Goal: Information Seeking & Learning: Learn about a topic

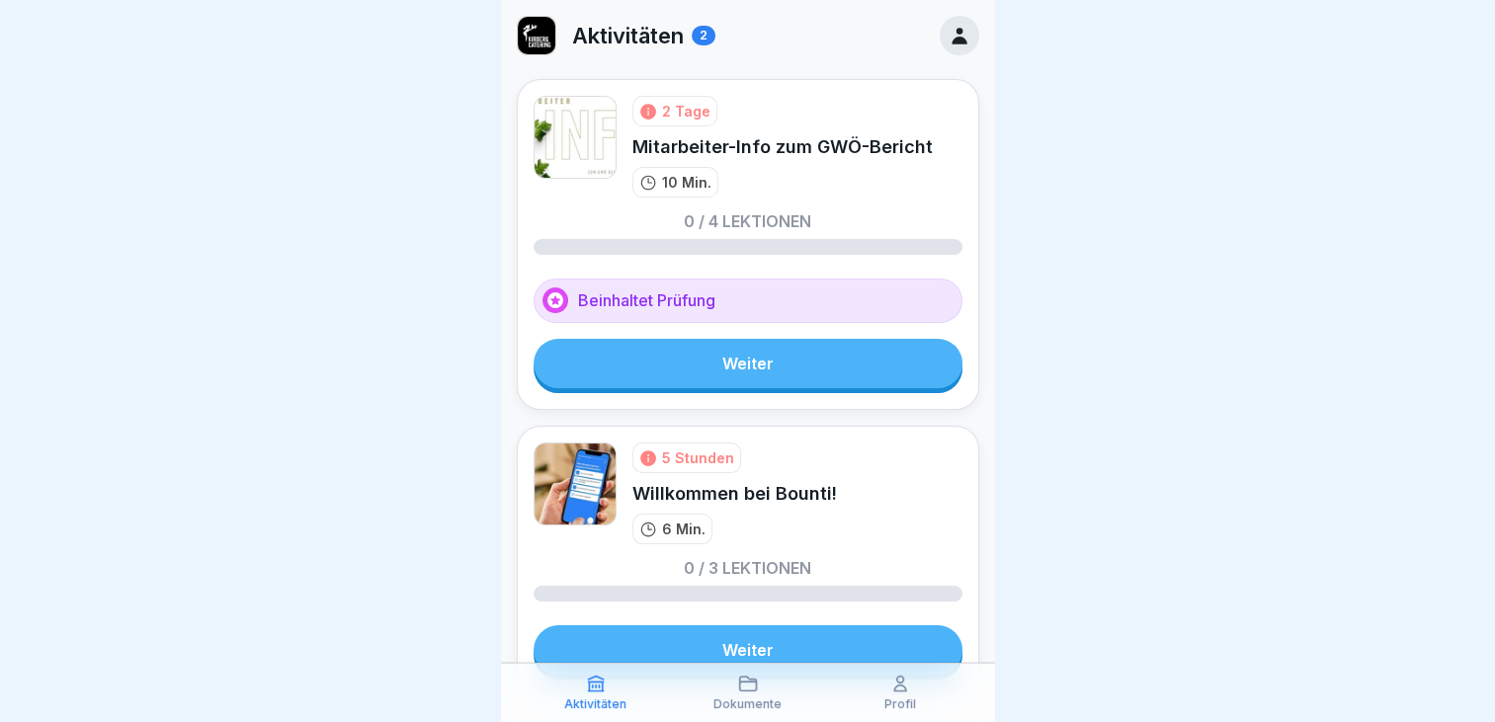
click at [949, 27] on icon at bounding box center [960, 36] width 22 height 22
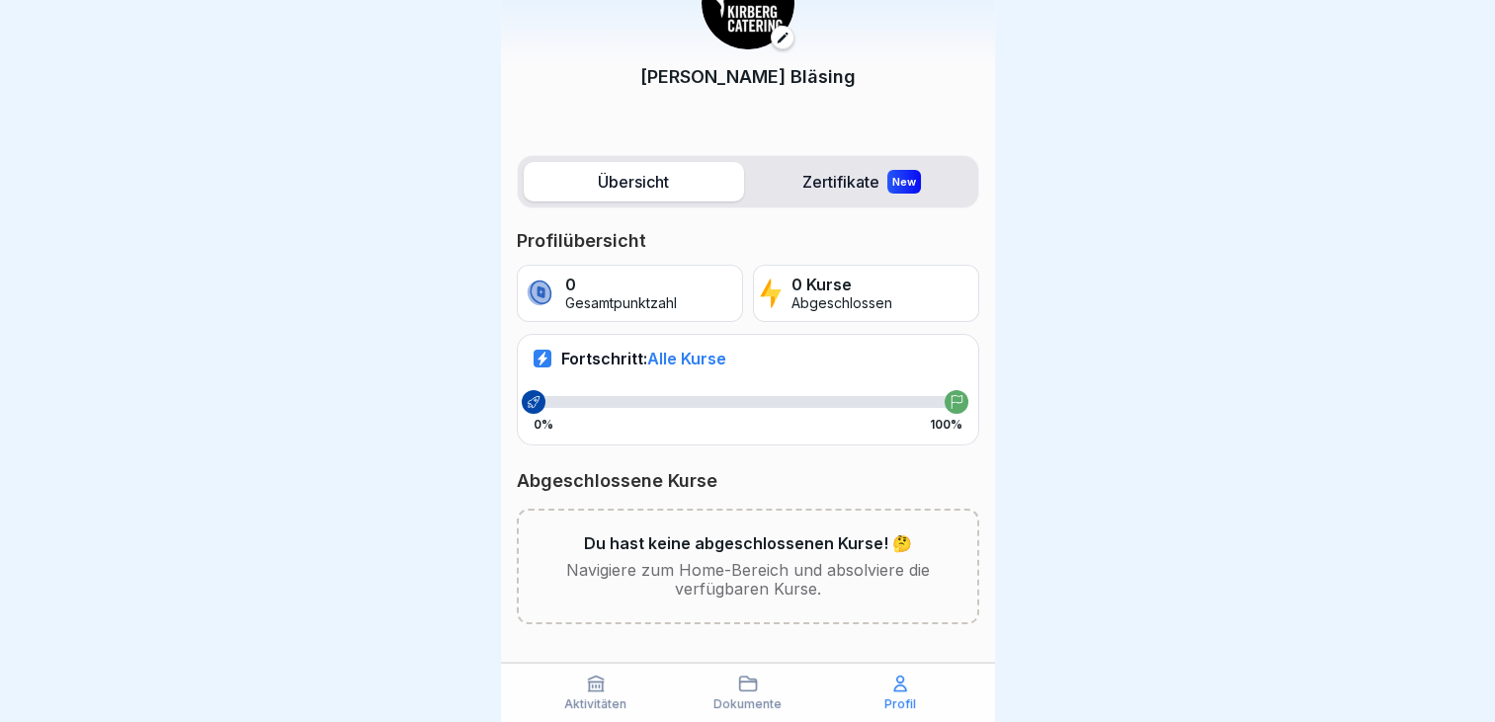
scroll to position [15, 0]
click at [610, 164] on label "Übersicht" at bounding box center [634, 182] width 220 height 40
click at [799, 162] on label "Zertifikate New" at bounding box center [862, 182] width 220 height 40
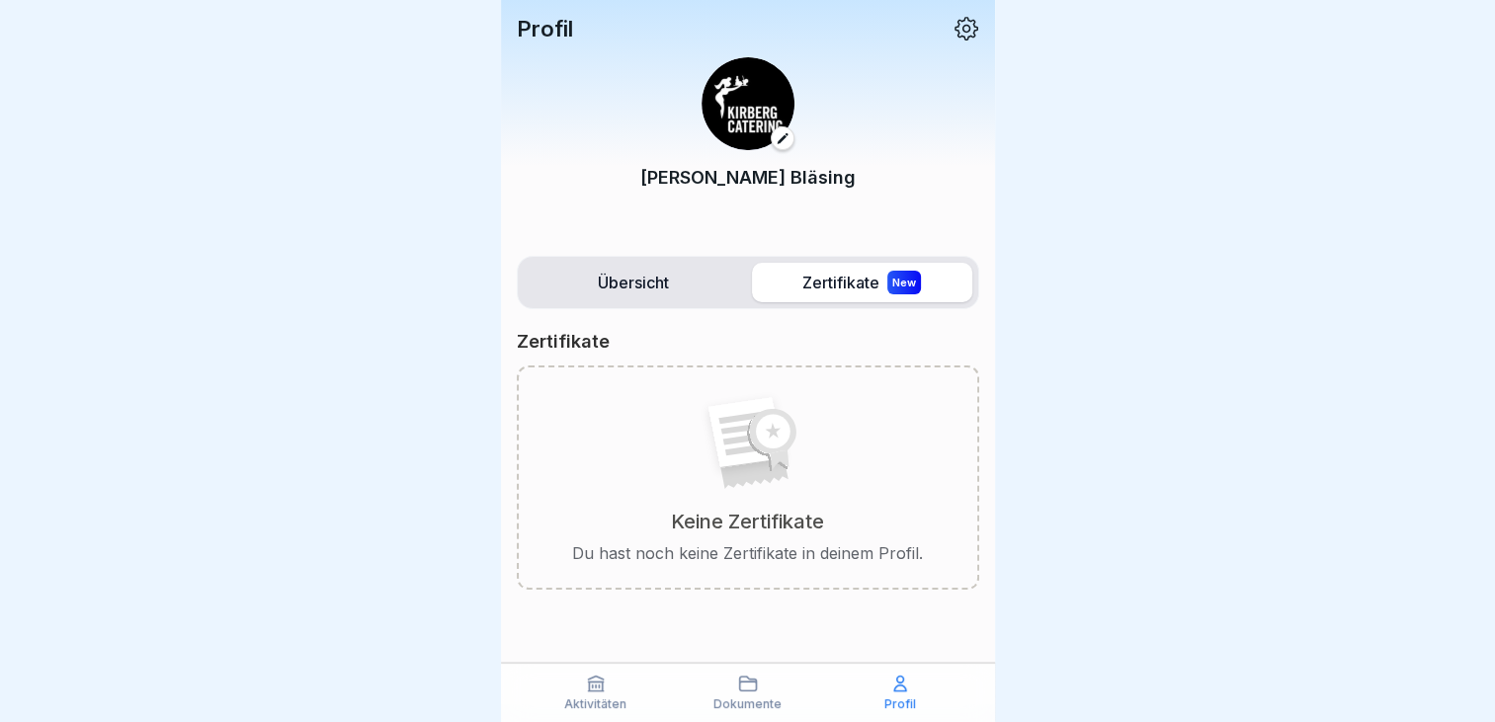
click at [655, 283] on label "Übersicht" at bounding box center [634, 283] width 220 height 40
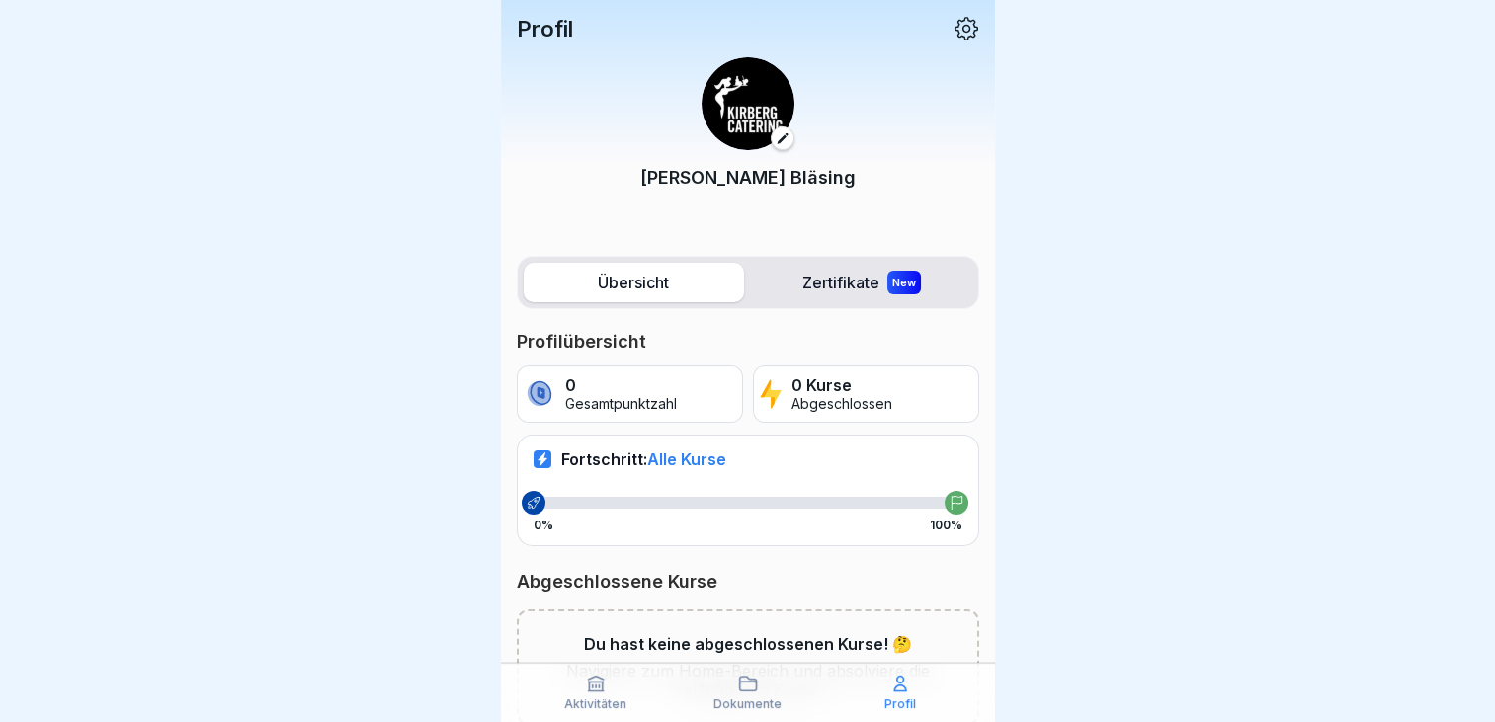
click at [593, 706] on p "Aktivitäten" at bounding box center [595, 705] width 62 height 14
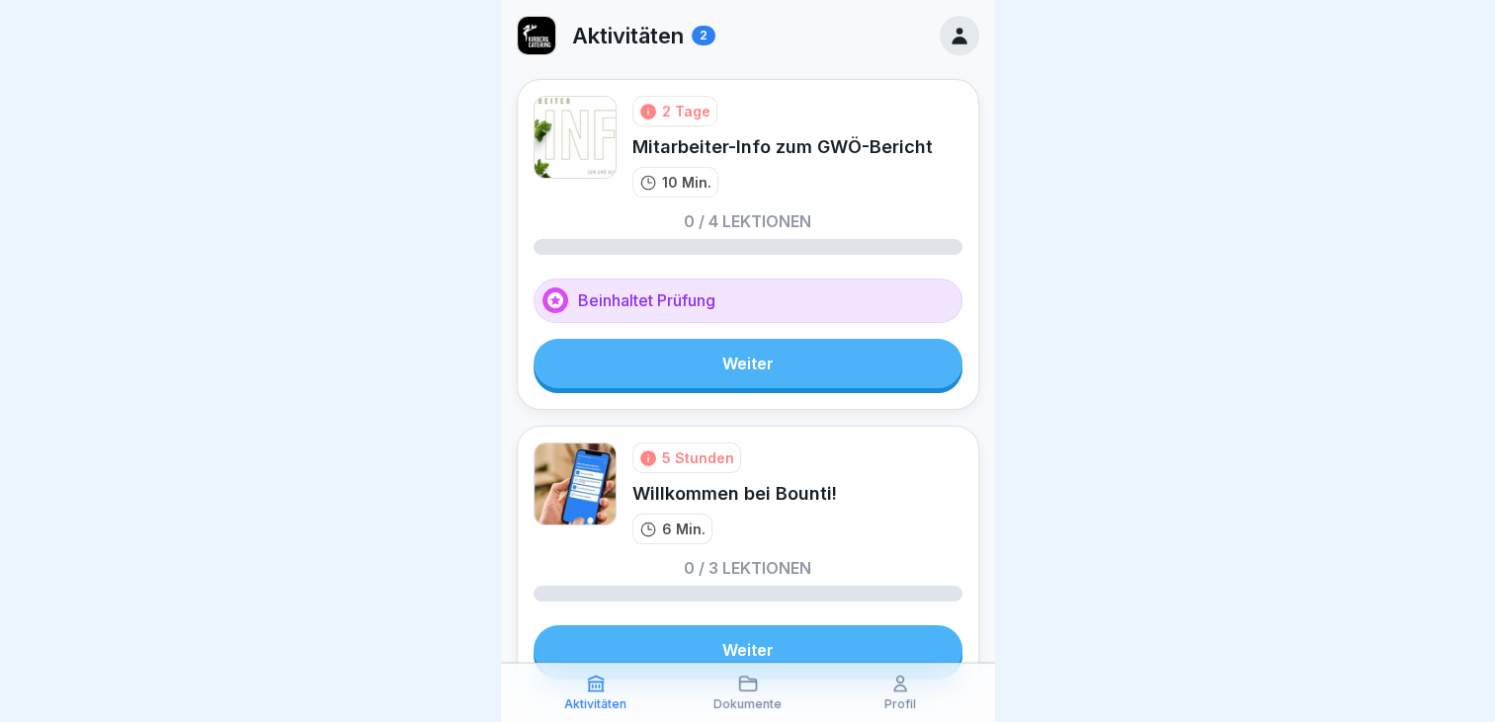
scroll to position [15, 0]
click at [744, 650] on link "Weiter" at bounding box center [748, 650] width 429 height 49
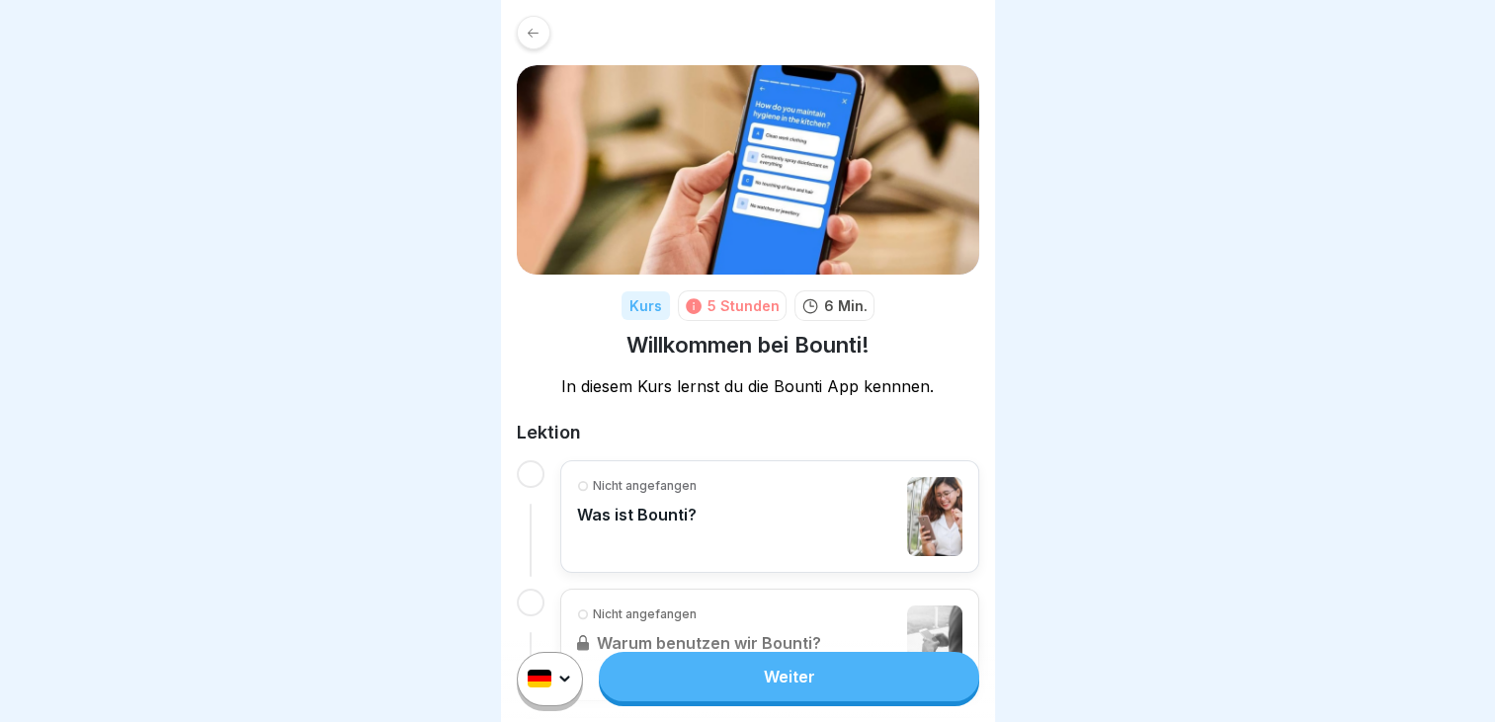
scroll to position [15, 0]
click at [637, 477] on p "Nicht angefangen" at bounding box center [645, 486] width 104 height 18
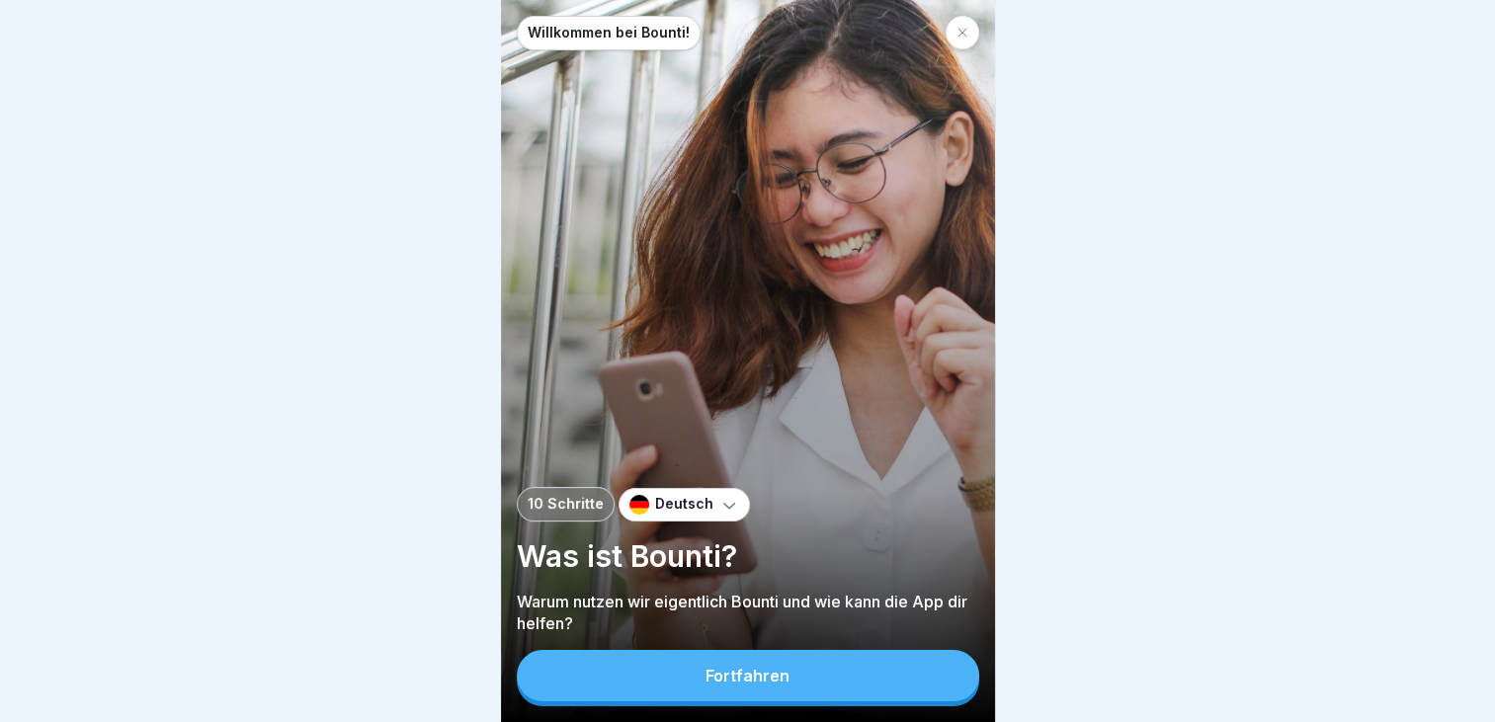
scroll to position [15, 0]
click at [707, 685] on button "Fortfahren" at bounding box center [748, 675] width 463 height 51
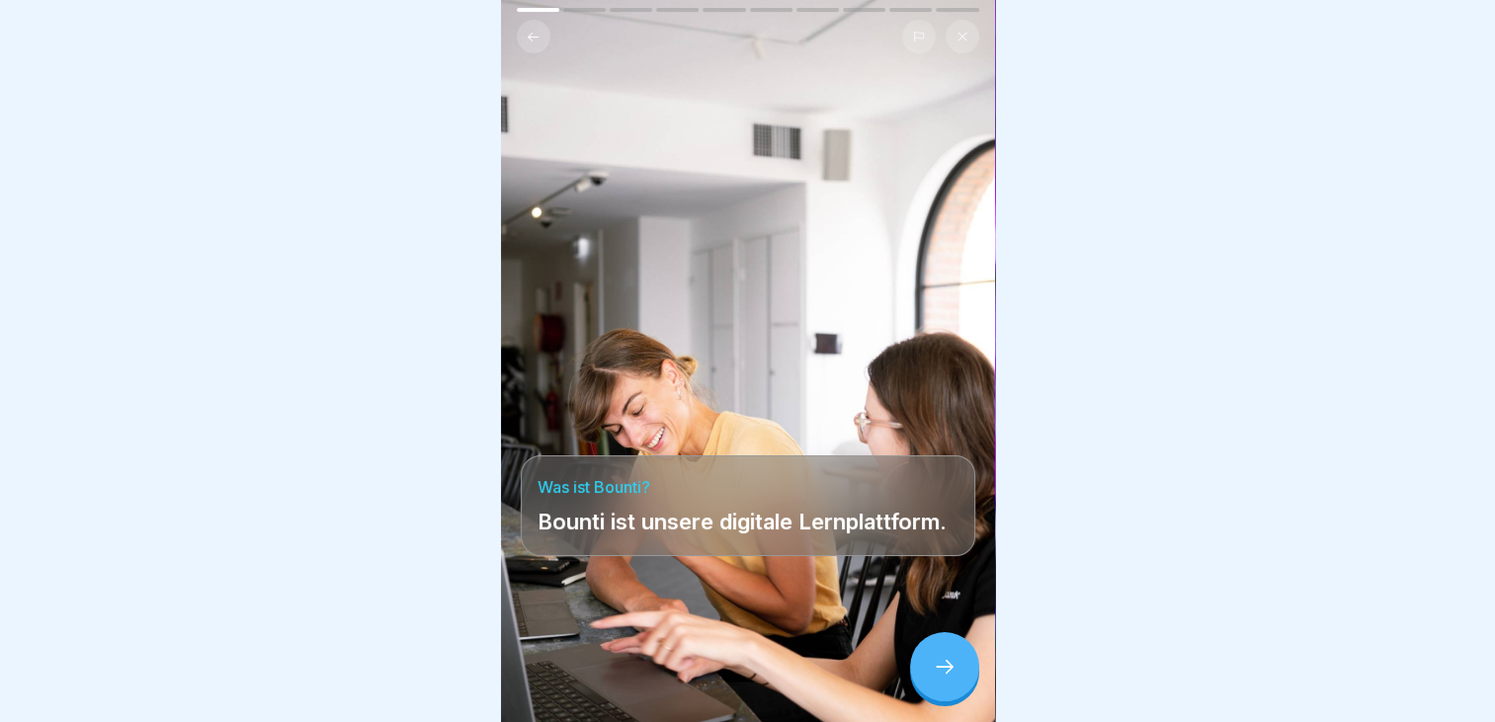
click at [945, 674] on icon at bounding box center [945, 667] width 24 height 24
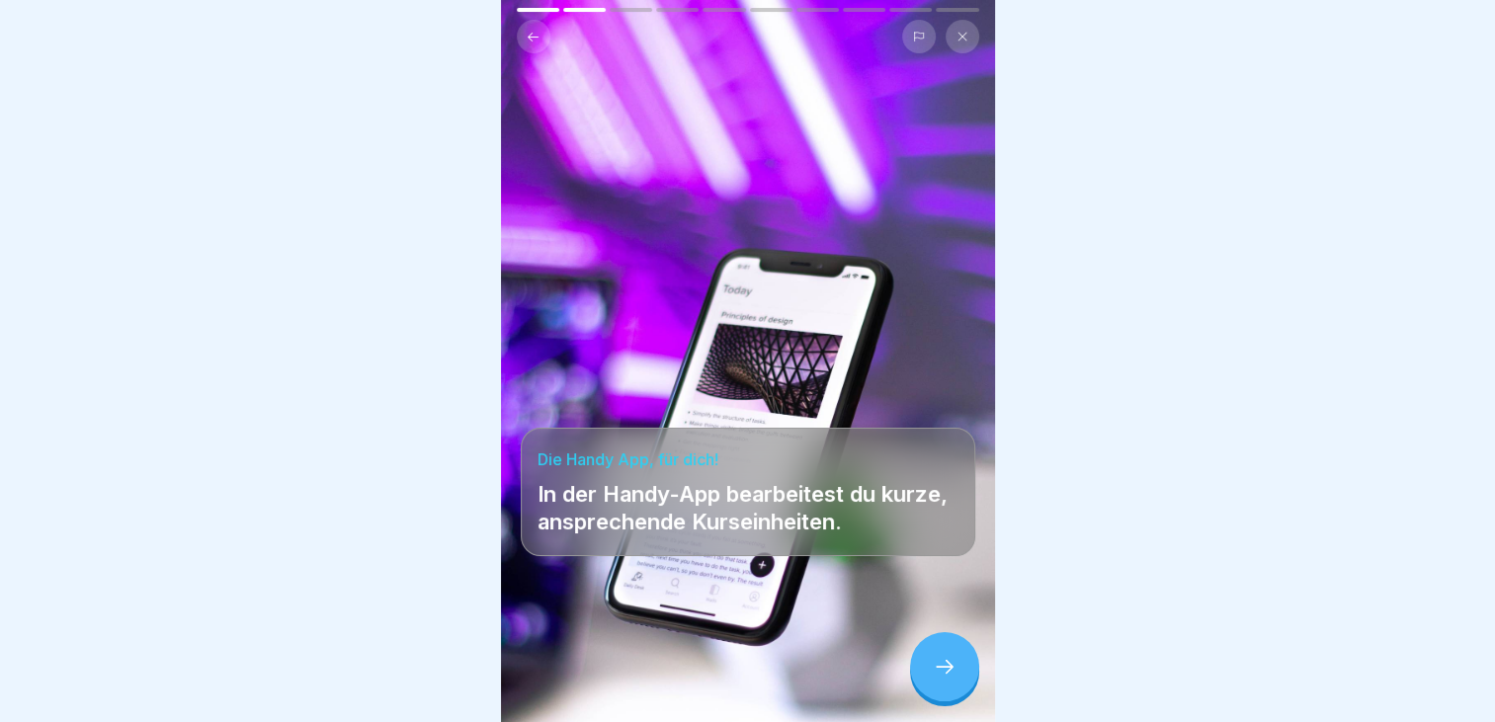
click at [948, 678] on icon at bounding box center [945, 667] width 24 height 24
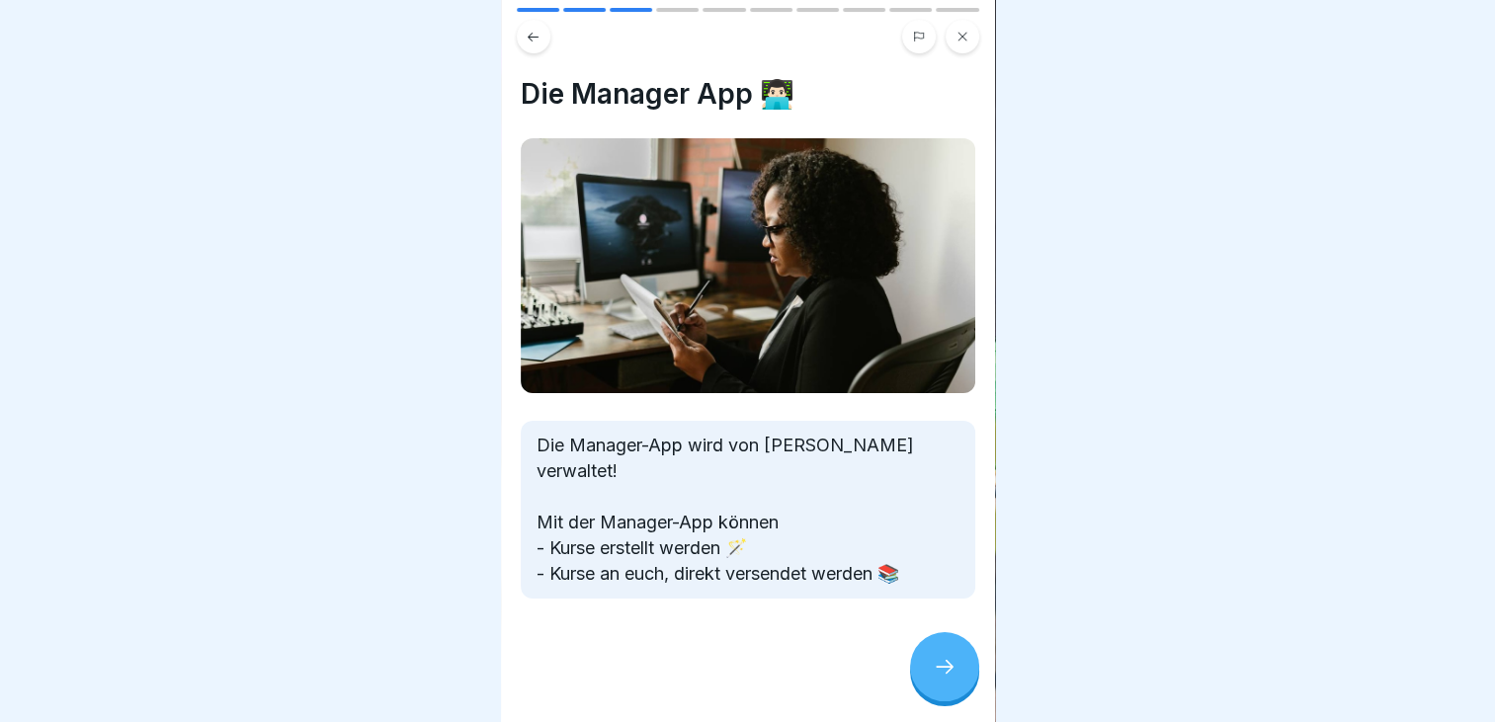
click at [948, 678] on icon at bounding box center [945, 667] width 24 height 24
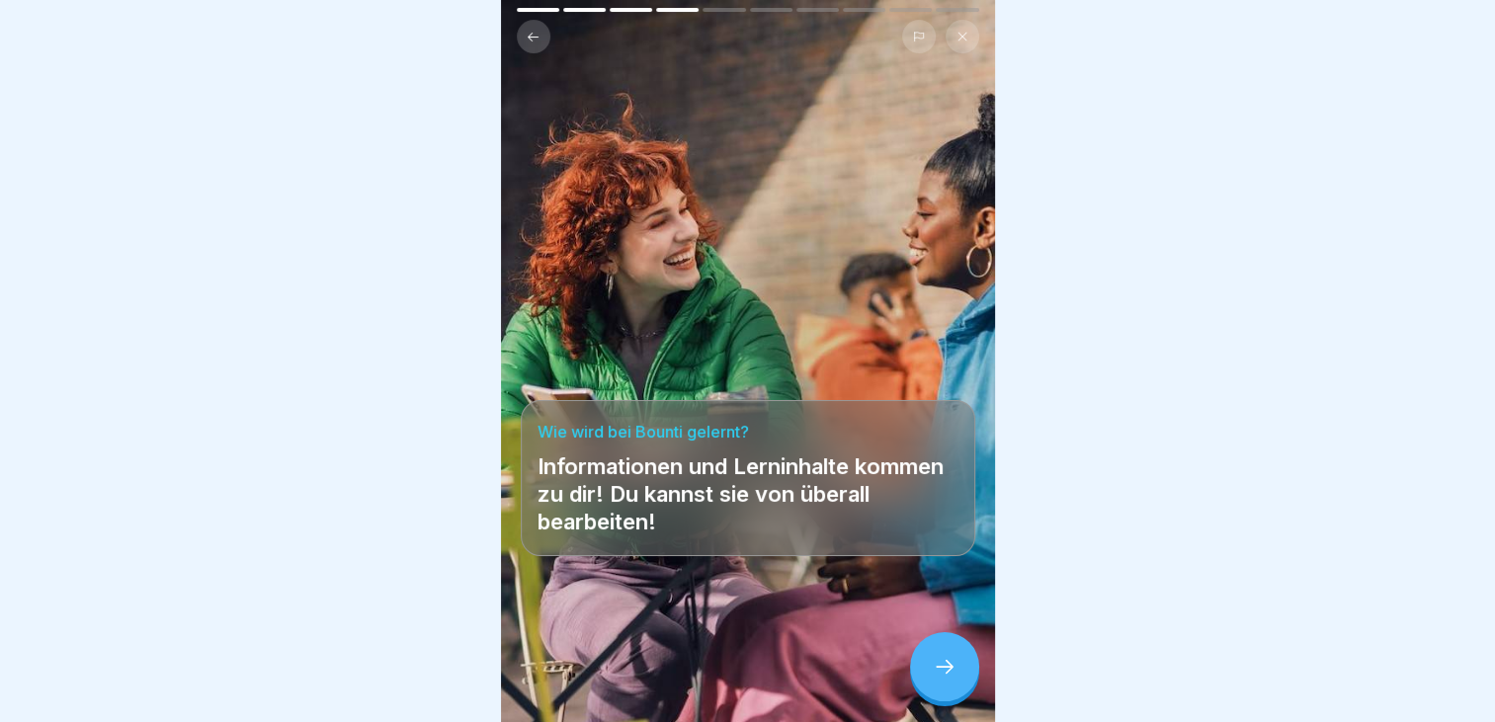
click at [948, 678] on icon at bounding box center [945, 667] width 24 height 24
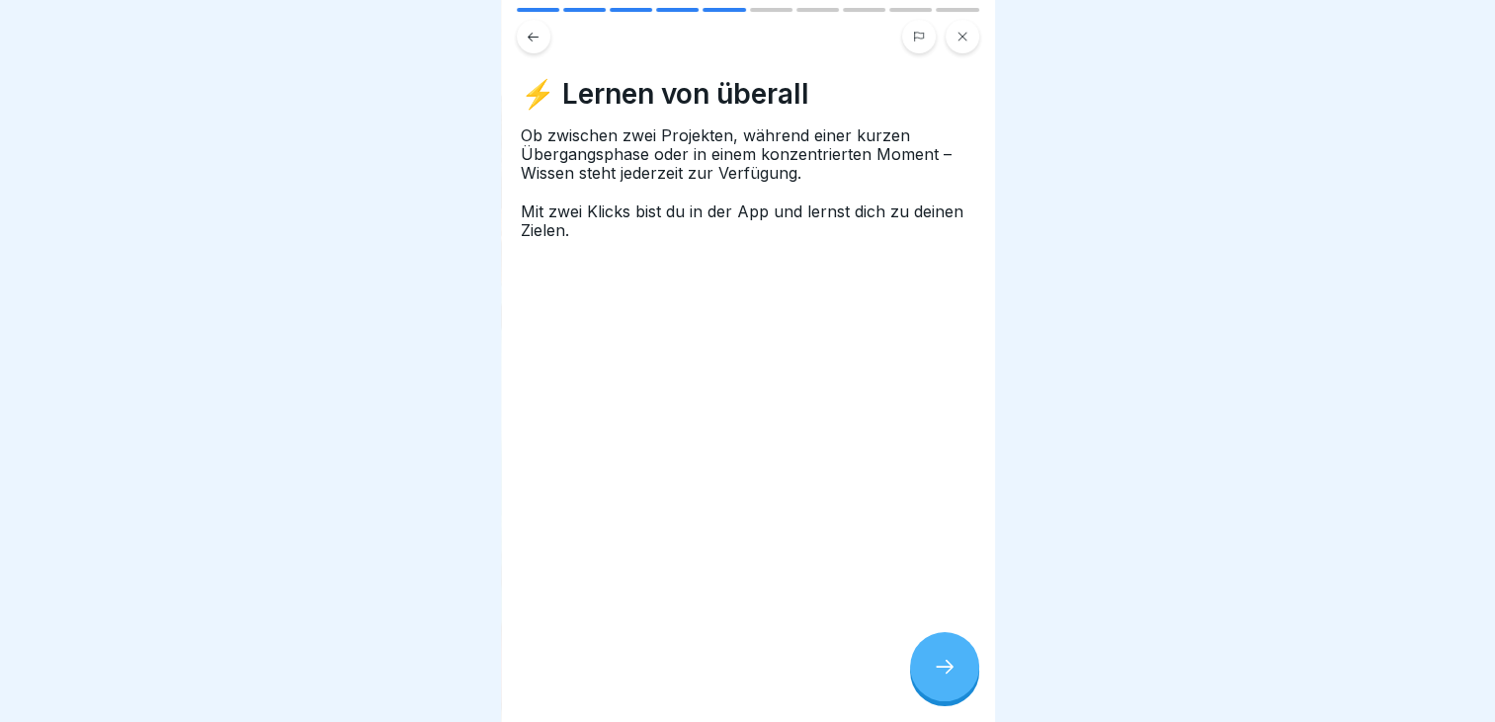
click at [936, 670] on icon at bounding box center [945, 667] width 24 height 24
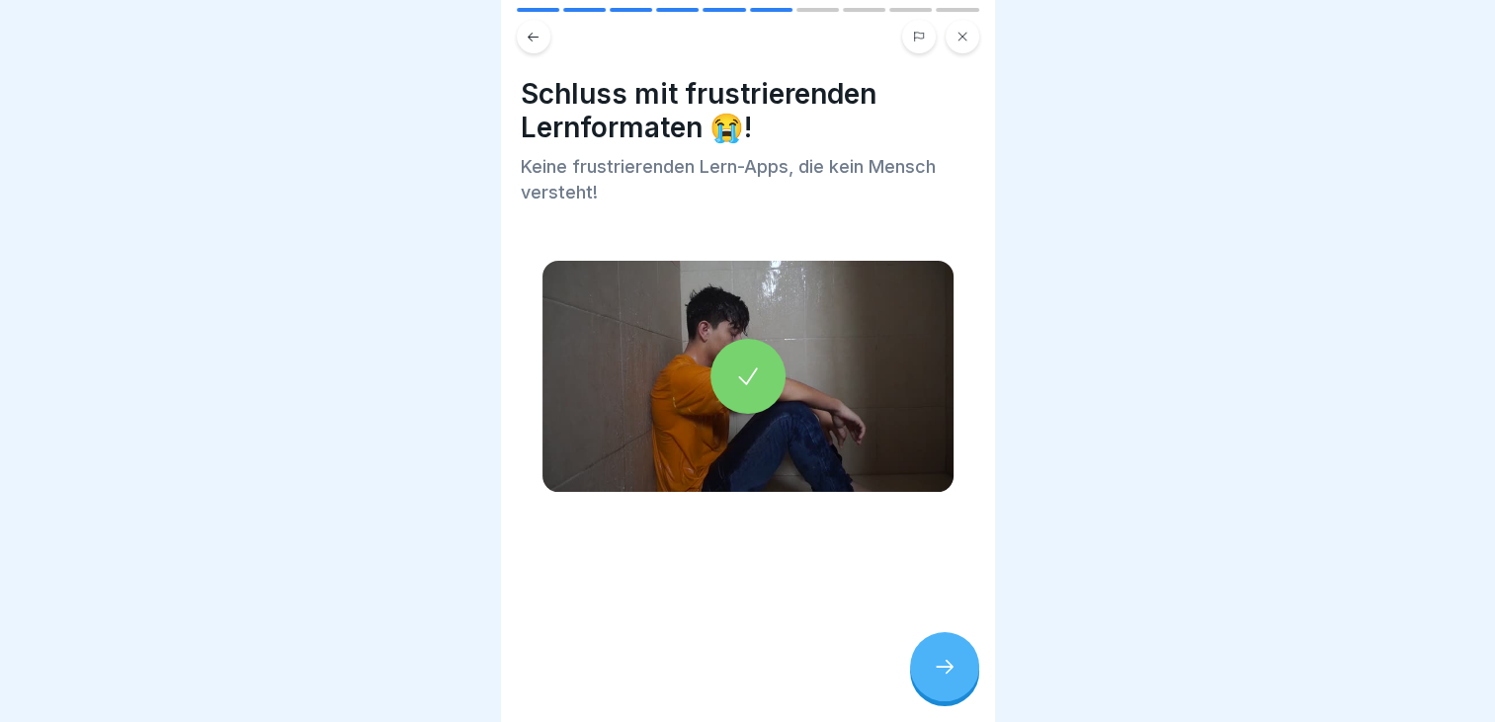
click at [936, 670] on icon at bounding box center [945, 667] width 24 height 24
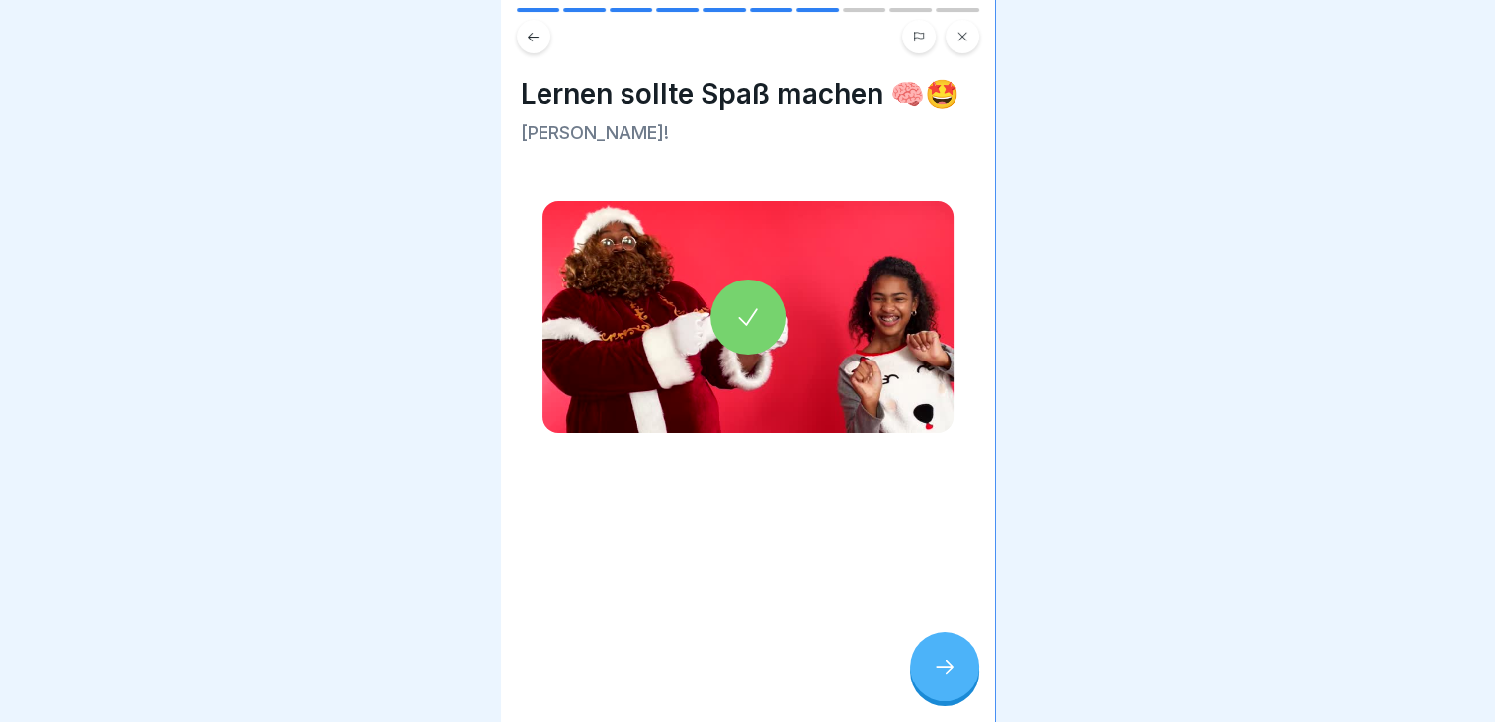
click at [936, 670] on icon at bounding box center [945, 667] width 24 height 24
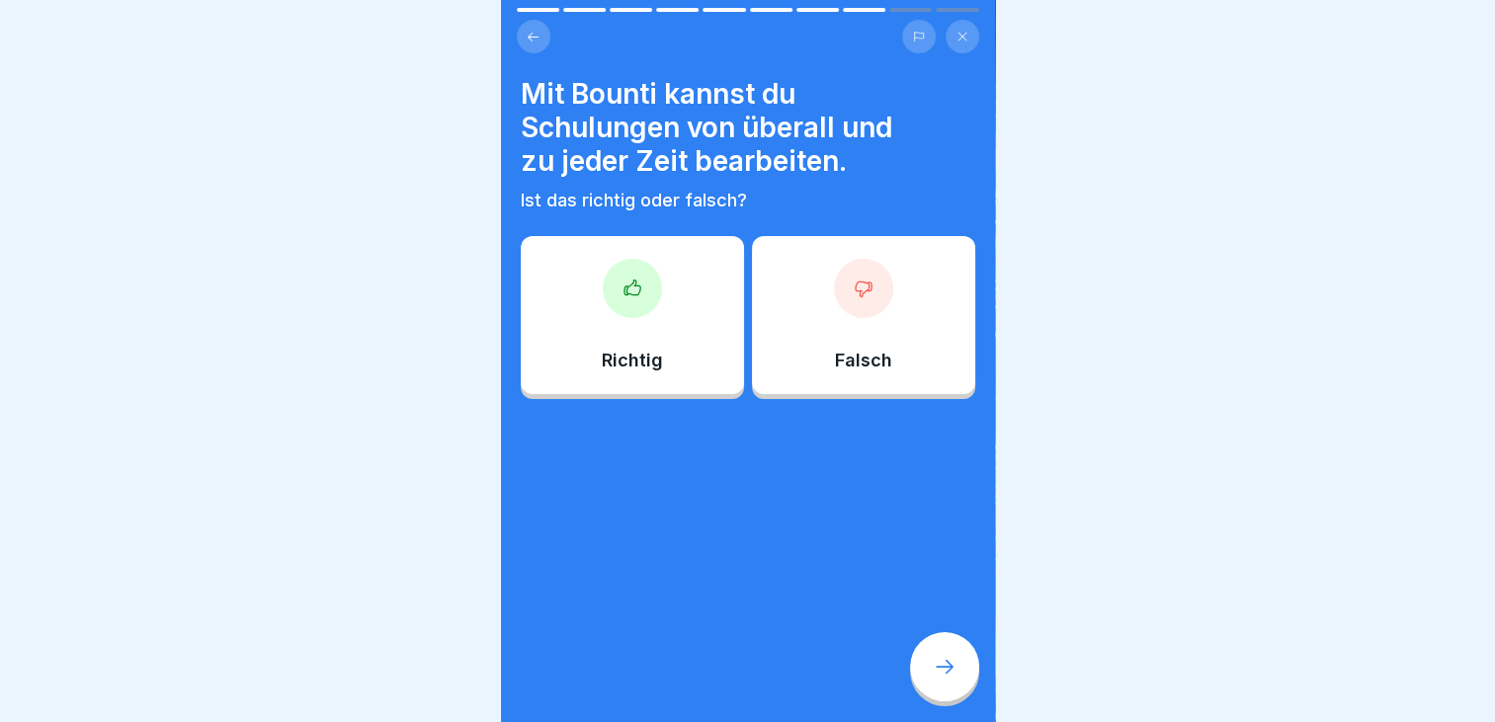
click at [625, 298] on div at bounding box center [632, 288] width 59 height 59
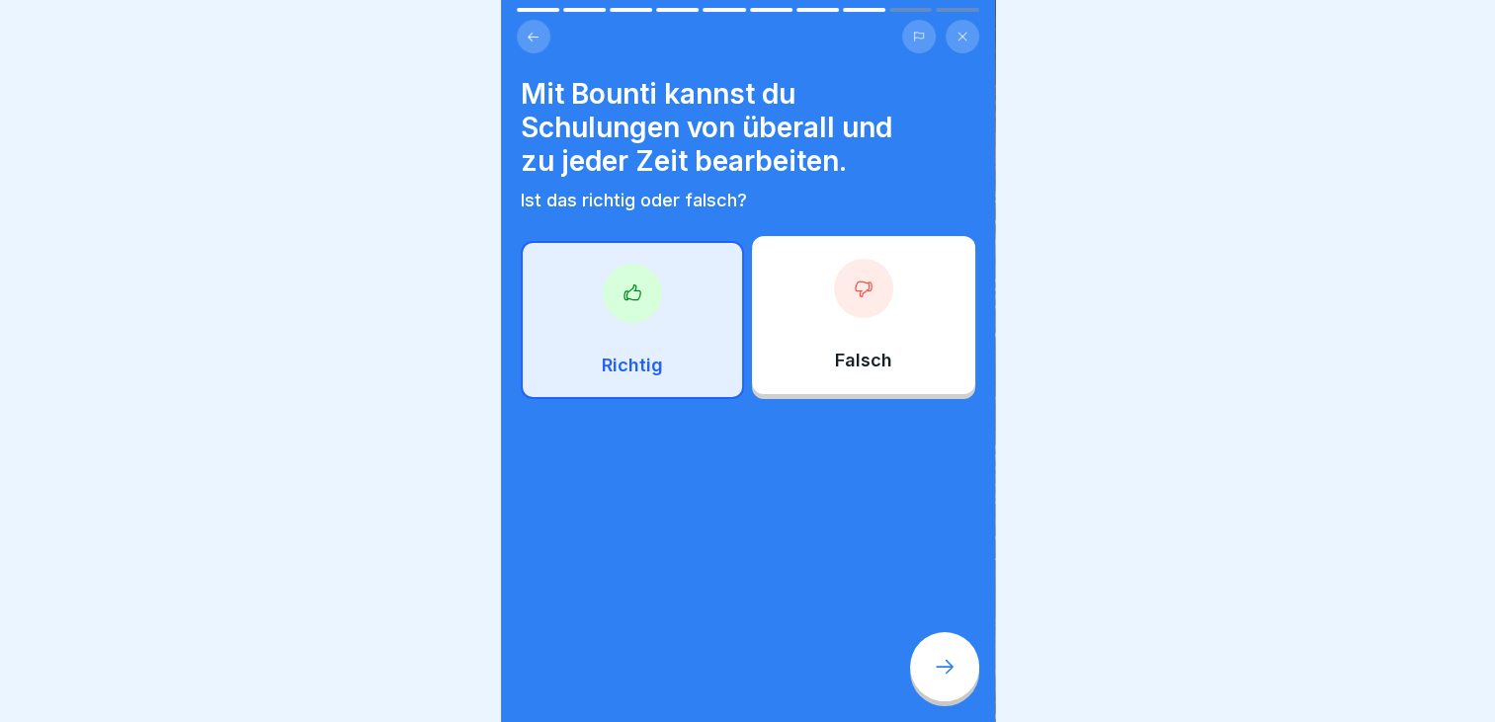
click at [935, 660] on icon at bounding box center [945, 667] width 24 height 24
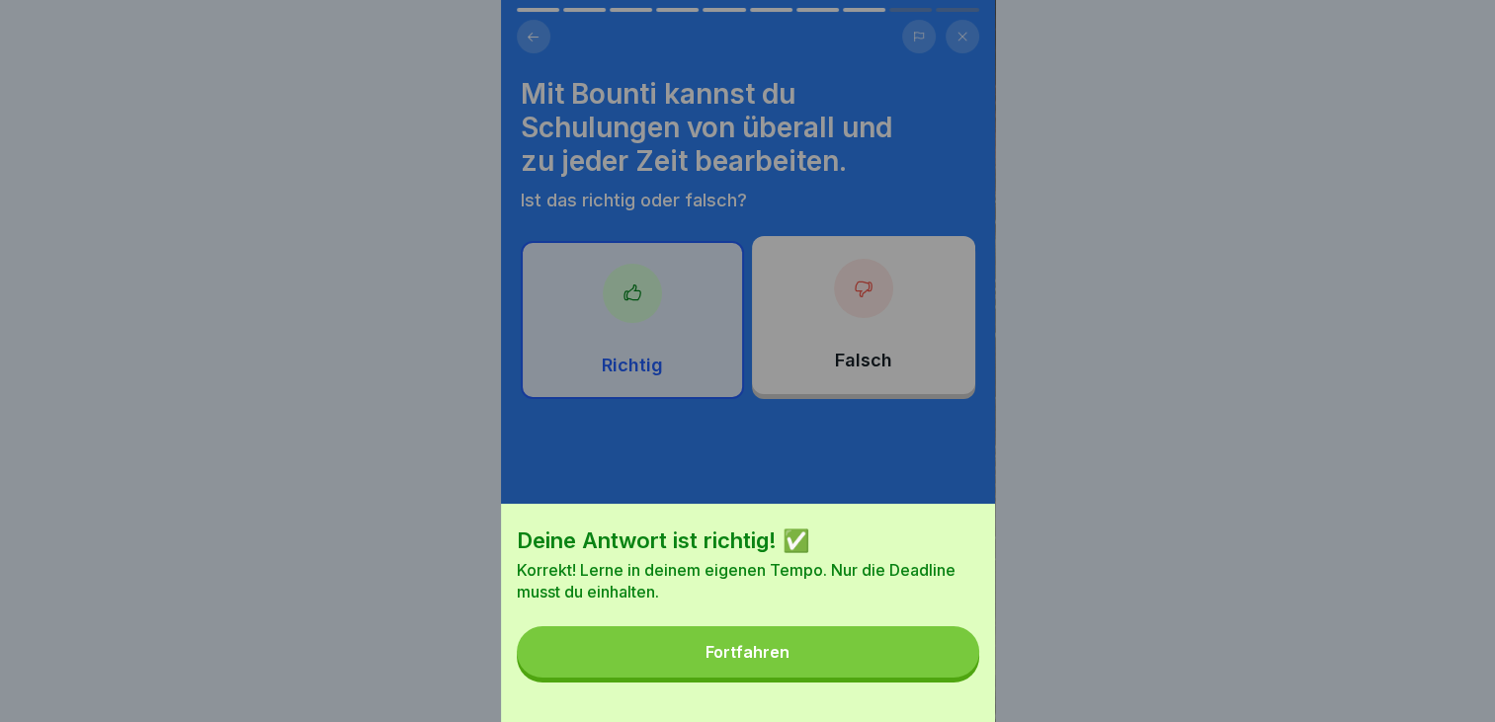
click at [806, 669] on button "Fortfahren" at bounding box center [748, 652] width 463 height 51
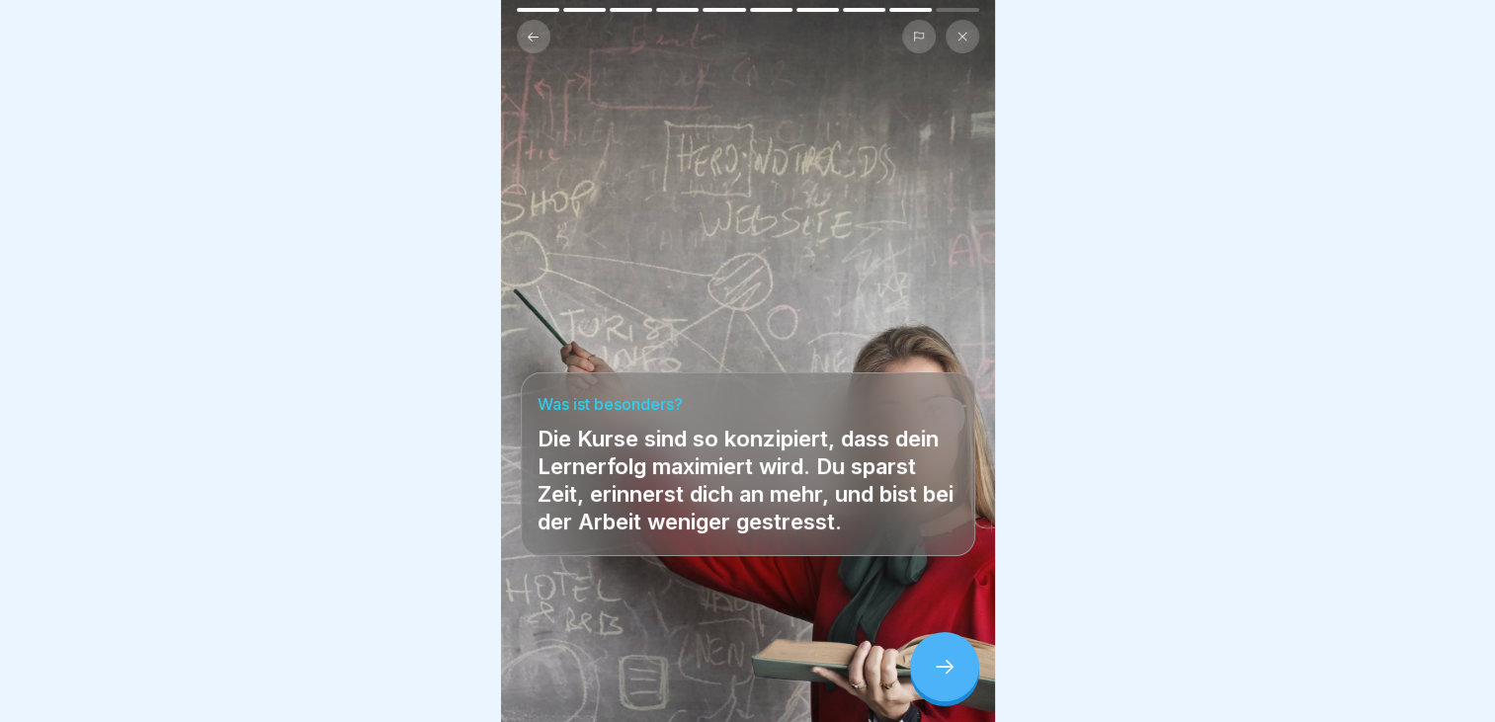
click at [934, 667] on icon at bounding box center [945, 667] width 24 height 24
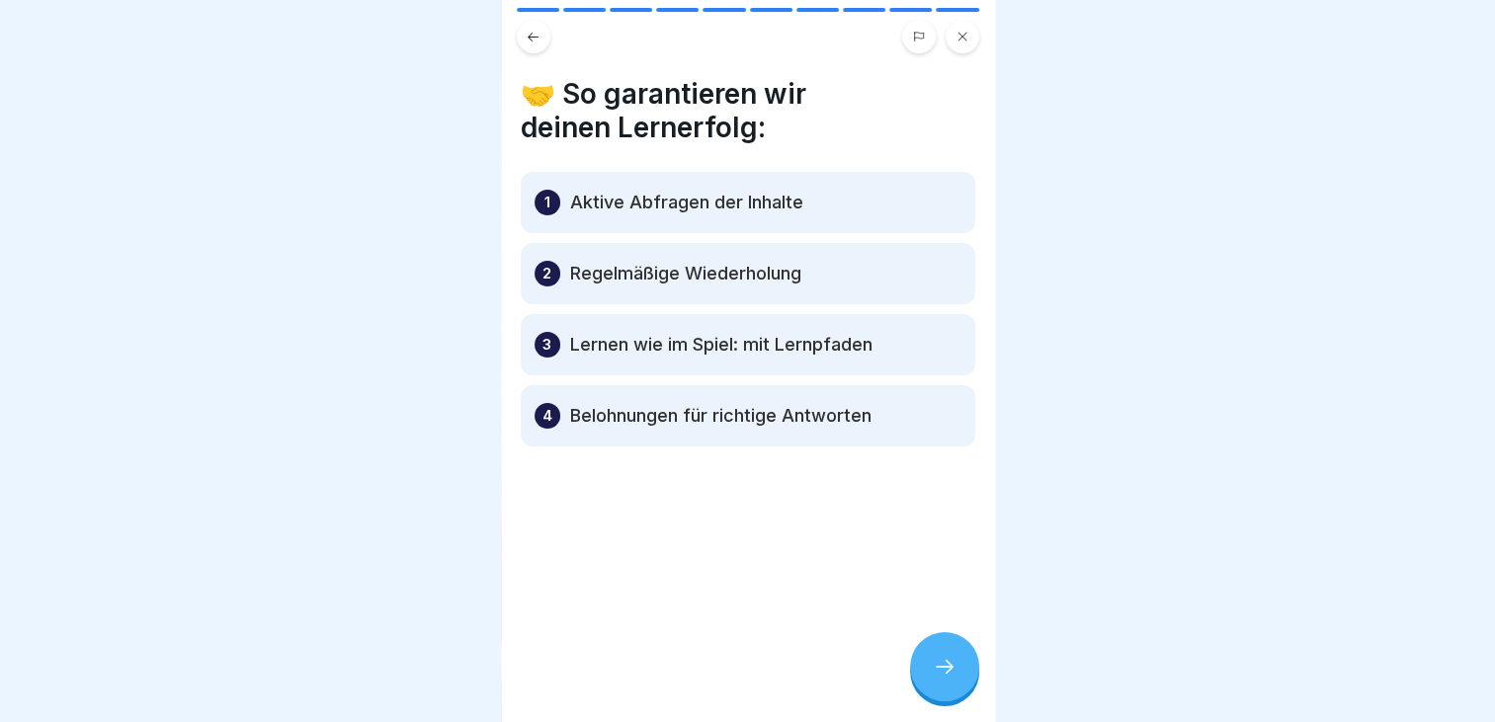
click at [954, 668] on icon at bounding box center [945, 667] width 24 height 24
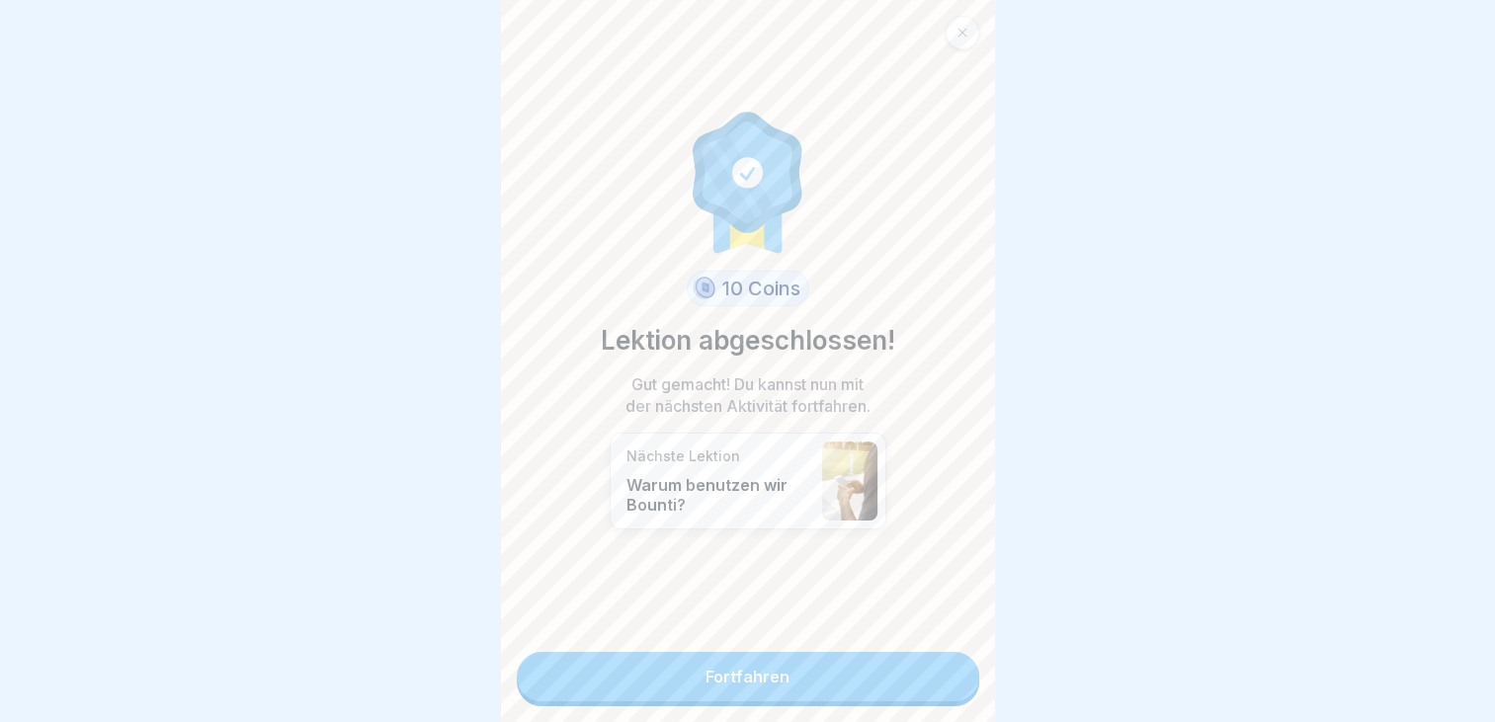
click at [738, 658] on link "Fortfahren" at bounding box center [748, 676] width 463 height 49
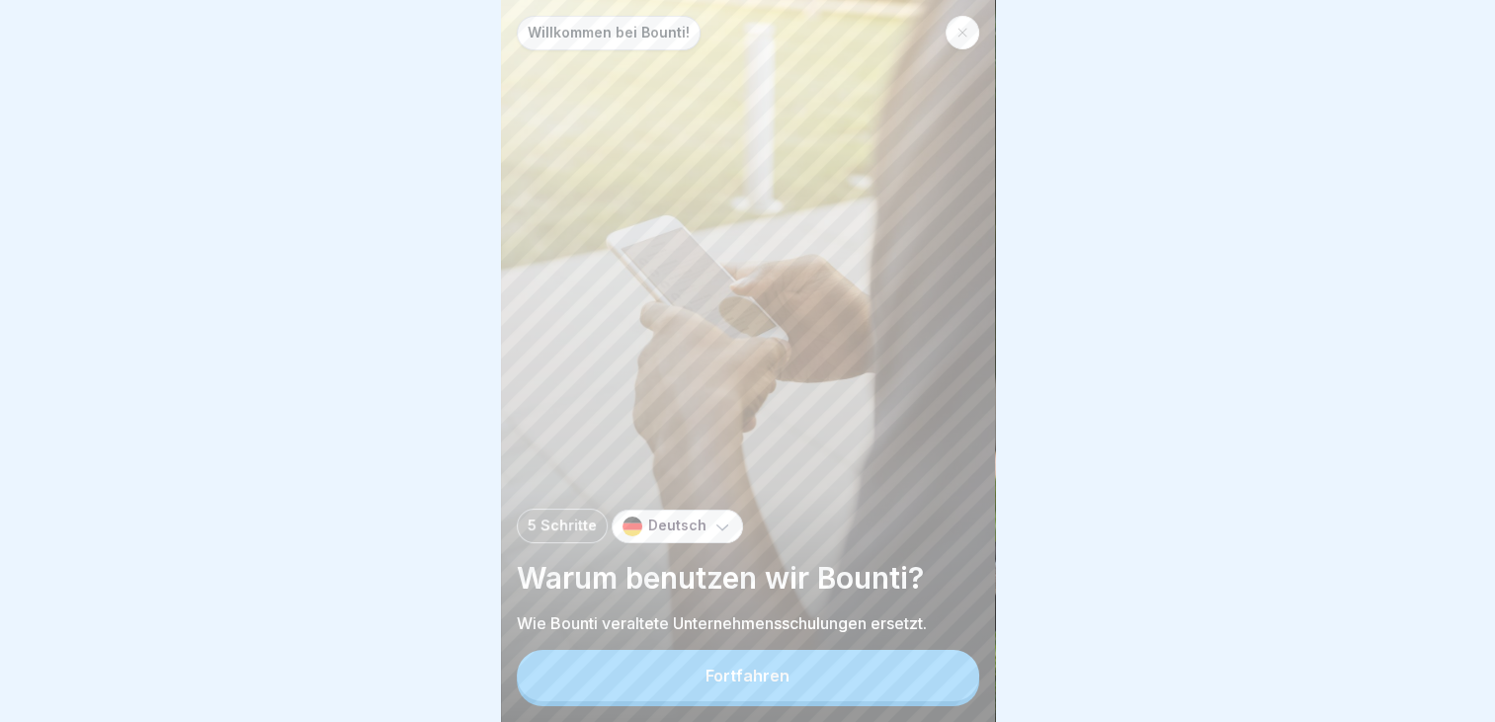
scroll to position [15, 0]
click at [714, 678] on div "Fortfahren" at bounding box center [748, 676] width 84 height 18
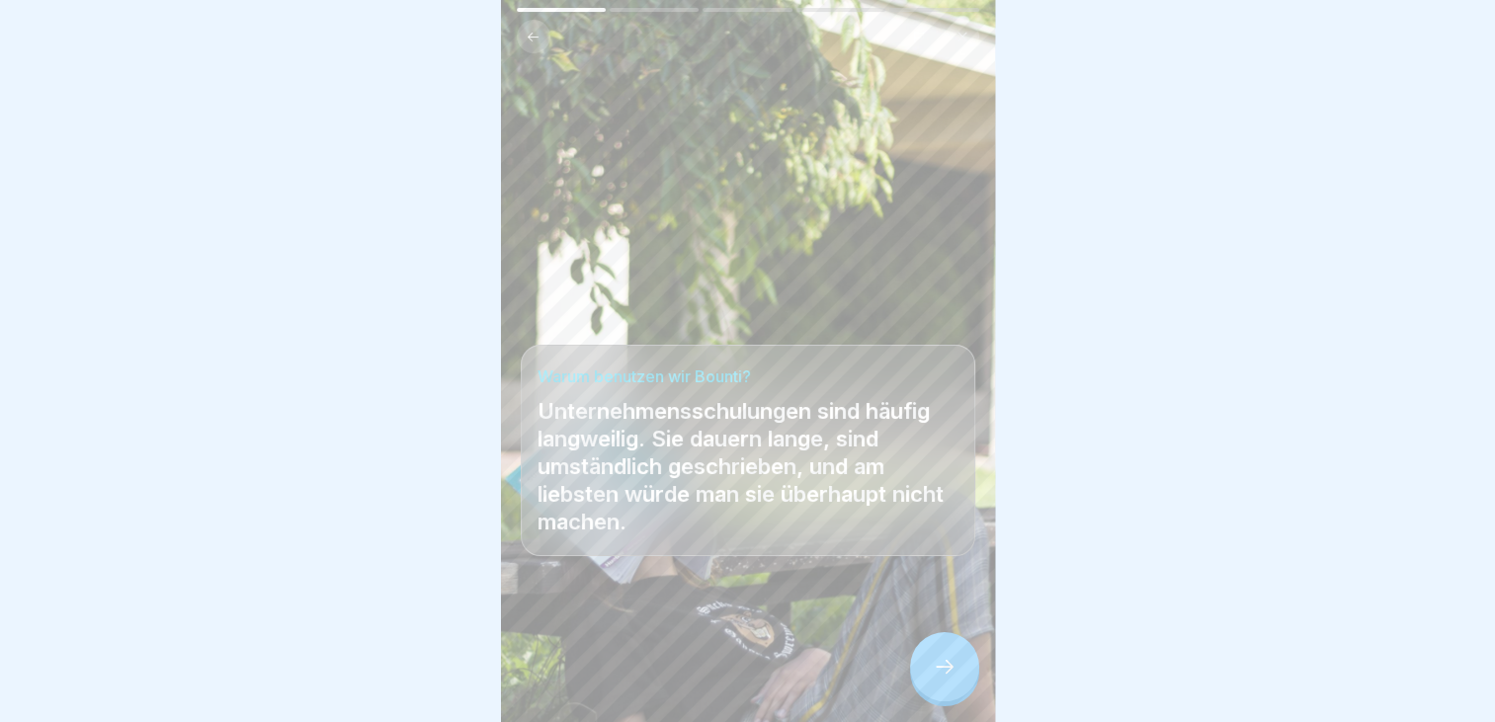
click at [951, 674] on icon at bounding box center [945, 667] width 24 height 24
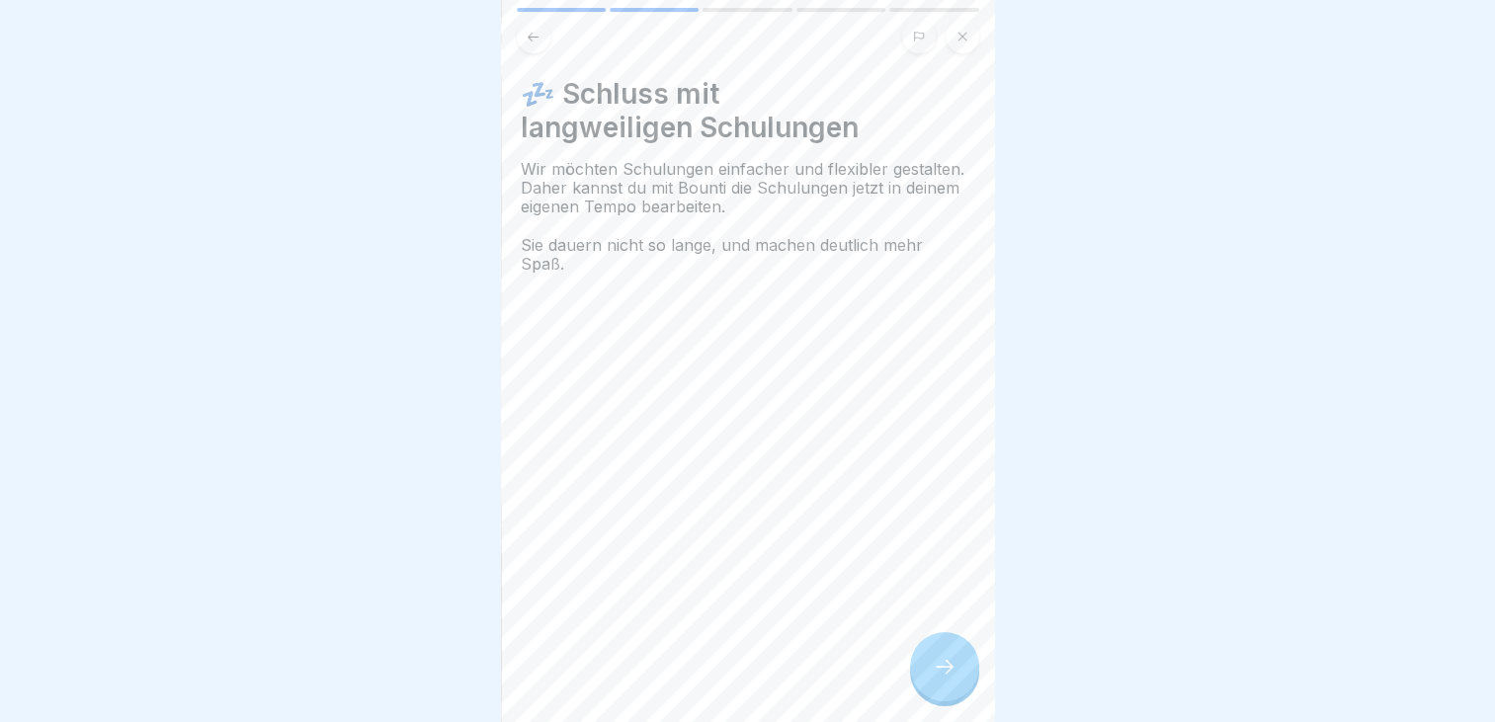
click at [951, 674] on icon at bounding box center [945, 667] width 24 height 24
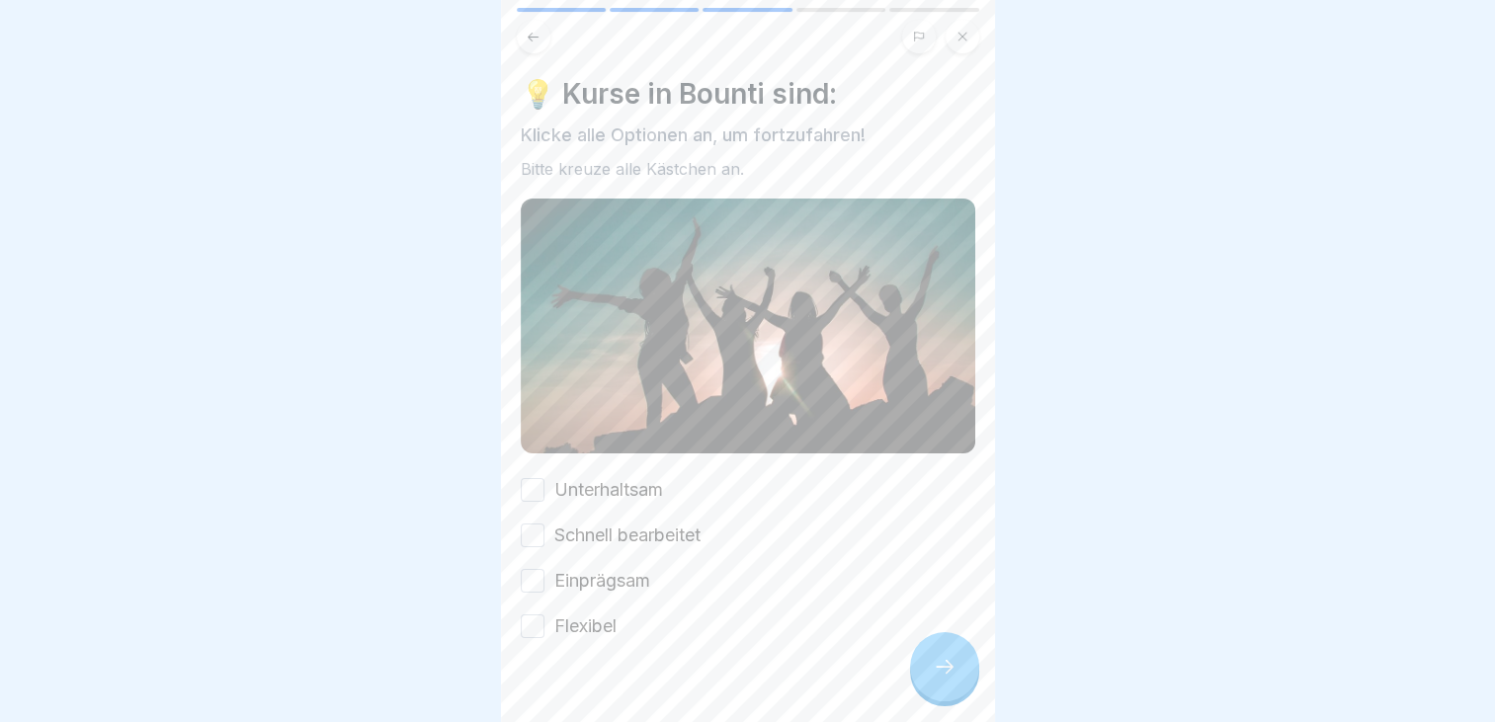
click at [535, 524] on button "Schnell bearbeitet" at bounding box center [533, 536] width 24 height 24
click at [530, 615] on button "Flexibel" at bounding box center [533, 627] width 24 height 24
click at [535, 478] on button "Unterhaltsam" at bounding box center [533, 490] width 24 height 24
click at [538, 569] on button "Einprägsam" at bounding box center [533, 581] width 24 height 24
click at [949, 682] on div at bounding box center [944, 666] width 69 height 69
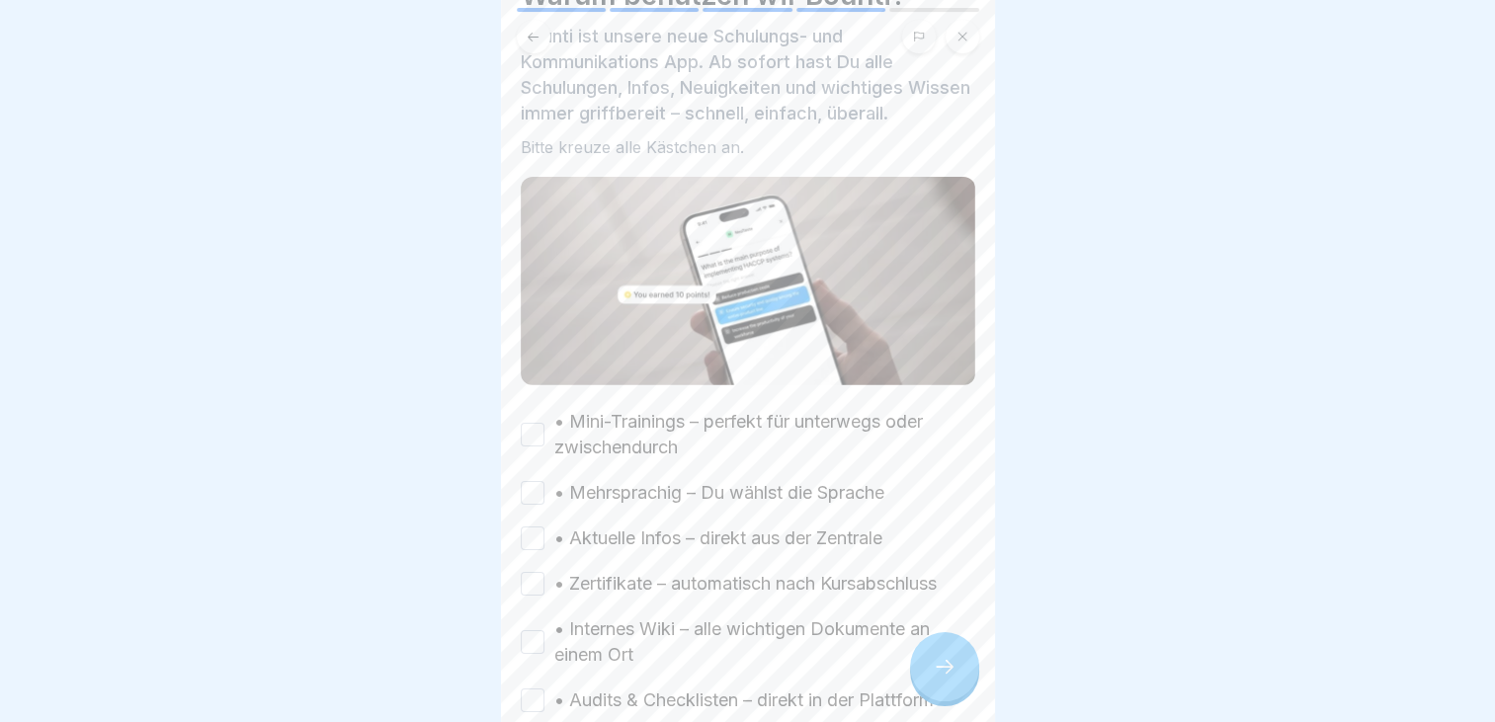
scroll to position [198, 0]
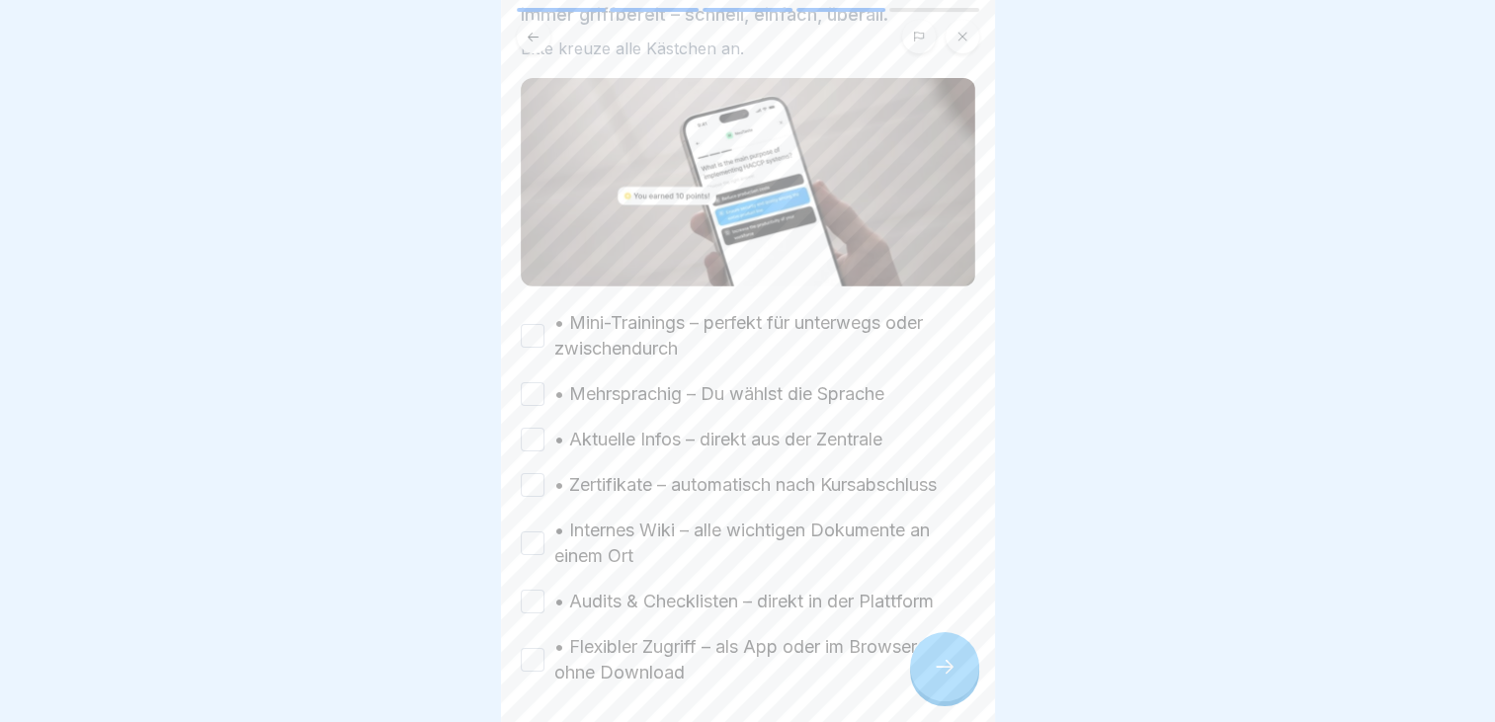
click at [537, 324] on button "• Mini-Trainings – perfekt für unterwegs oder zwischendurch" at bounding box center [533, 336] width 24 height 24
click at [534, 428] on button "• Aktuelle Infos – direkt aus der Zentrale" at bounding box center [533, 440] width 24 height 24
click at [534, 475] on button "• Zertifikate – automatisch nach Kursabschluss" at bounding box center [533, 485] width 24 height 24
click at [525, 532] on button "• Internes Wiki – alle wichtigen Dokumente an einem Ort" at bounding box center [533, 544] width 24 height 24
click at [926, 655] on div at bounding box center [944, 666] width 69 height 69
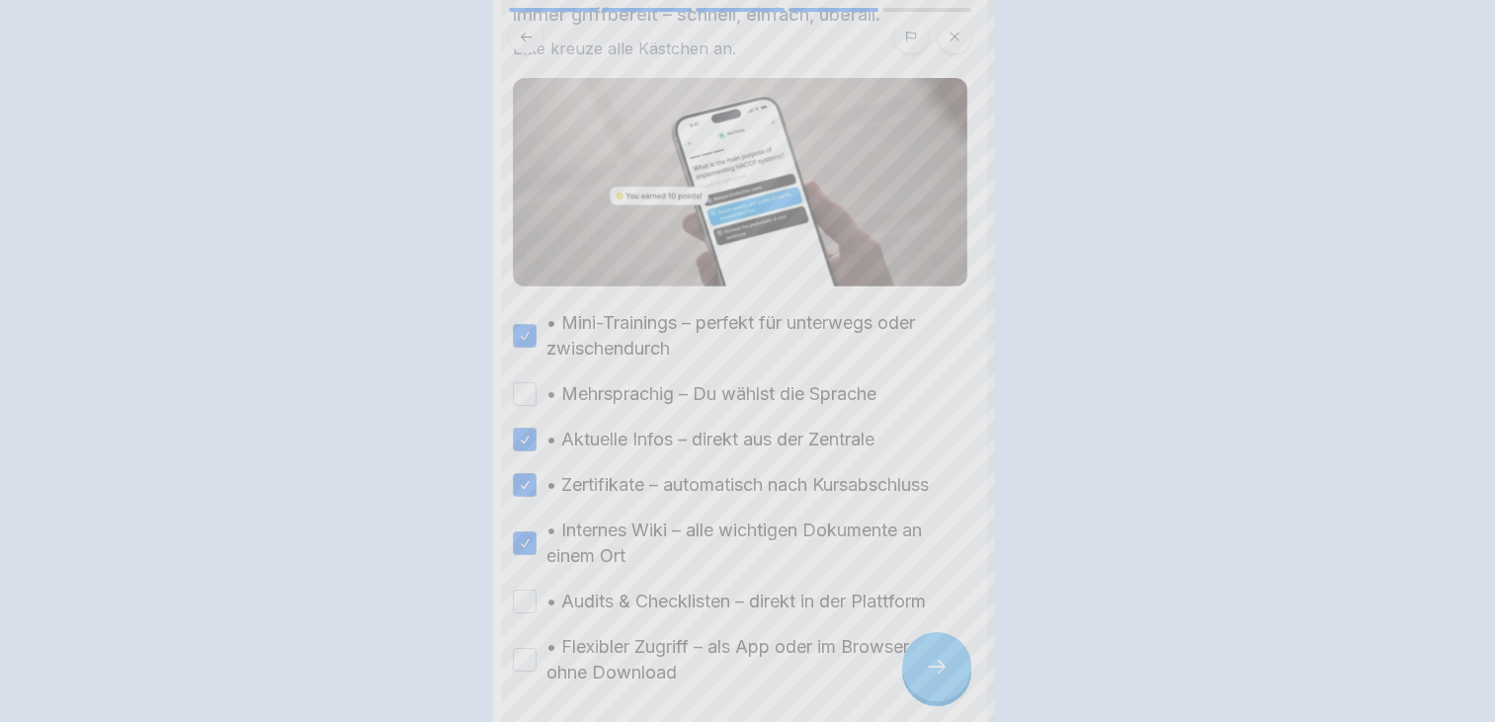
scroll to position [0, 0]
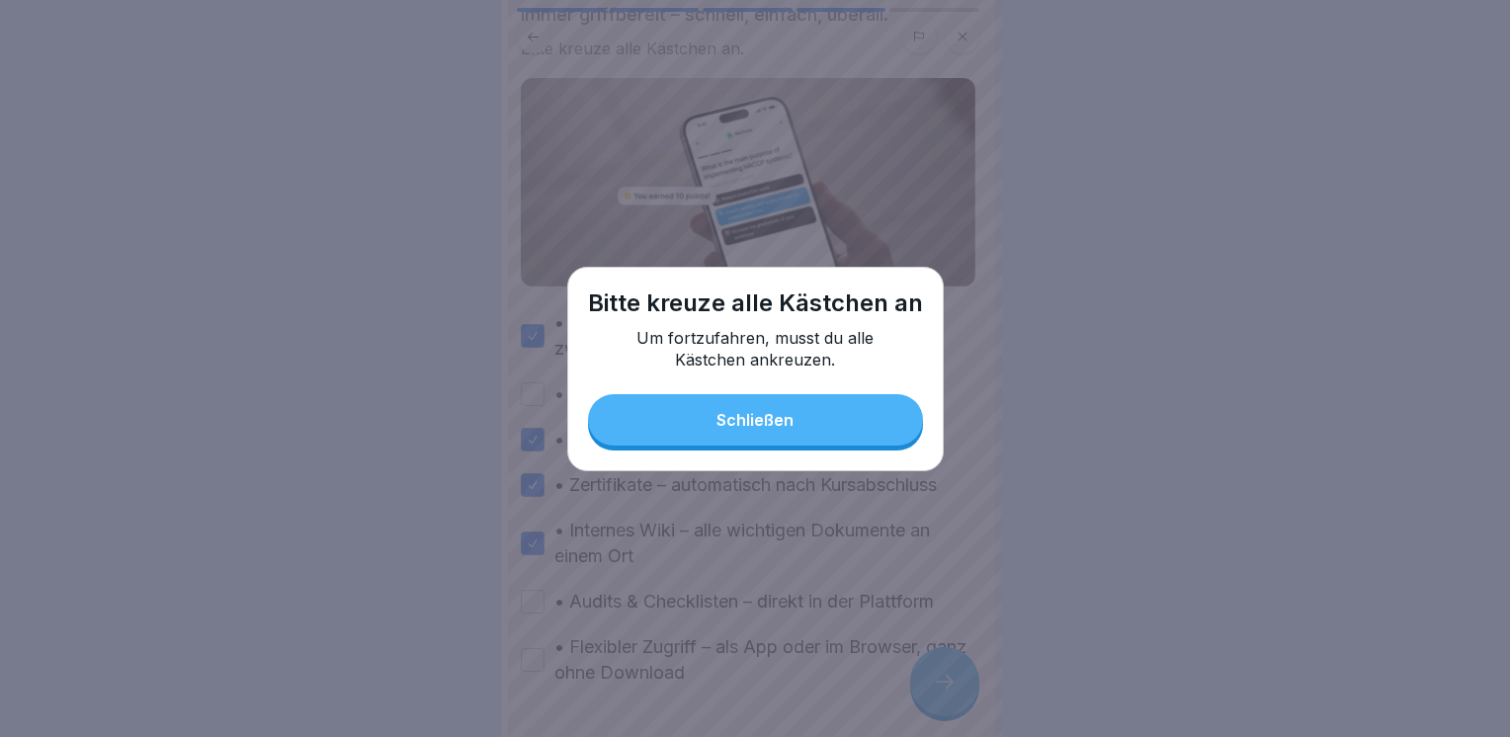
click at [781, 425] on div "Schließen" at bounding box center [755, 420] width 77 height 18
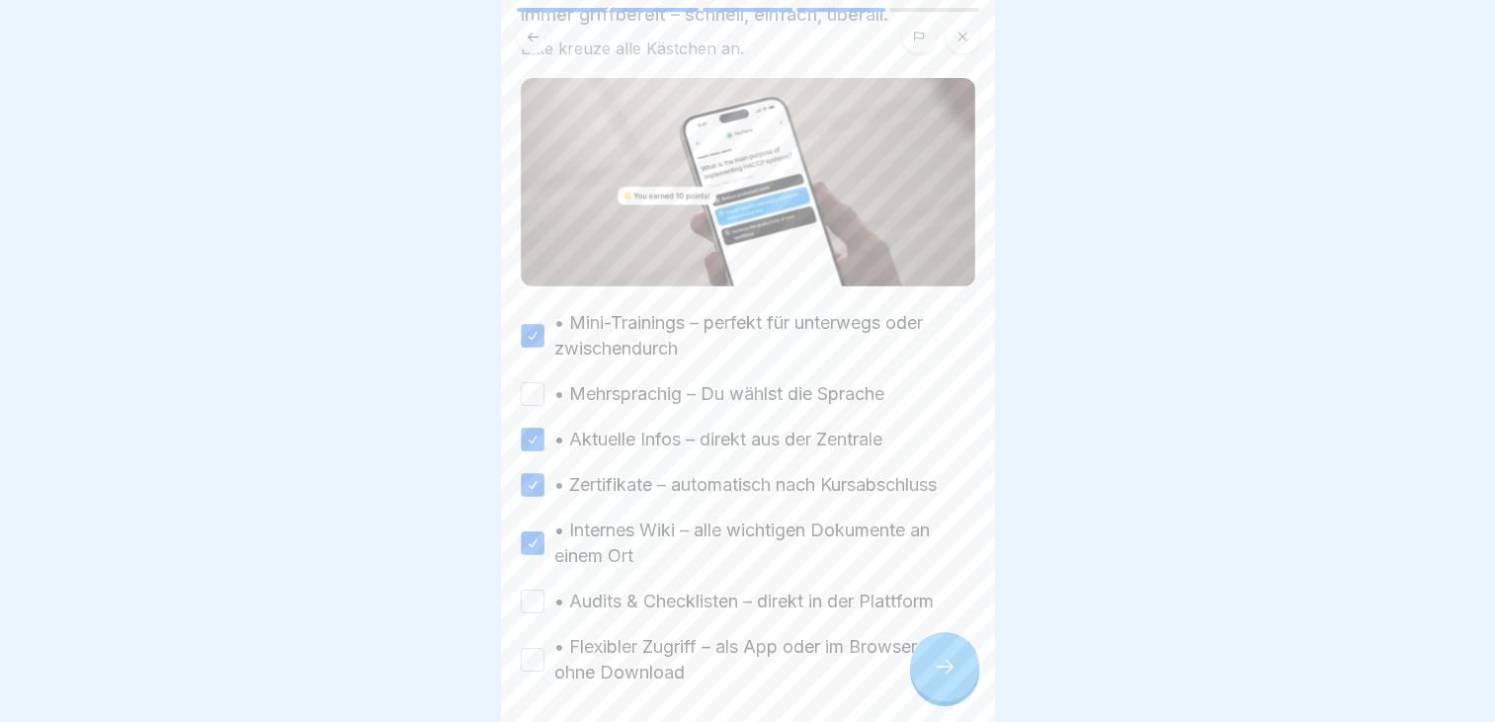
click at [526, 391] on button "• Mehrsprachig – Du wählst die Sprache" at bounding box center [533, 394] width 24 height 24
click at [534, 599] on button "• Audits & Checklisten – direkt in der Plattform" at bounding box center [533, 602] width 24 height 24
click at [536, 648] on button "• Flexibler Zugriff – als App oder im Browser, ganz ohne Download" at bounding box center [533, 660] width 24 height 24
click at [925, 670] on div at bounding box center [944, 666] width 69 height 69
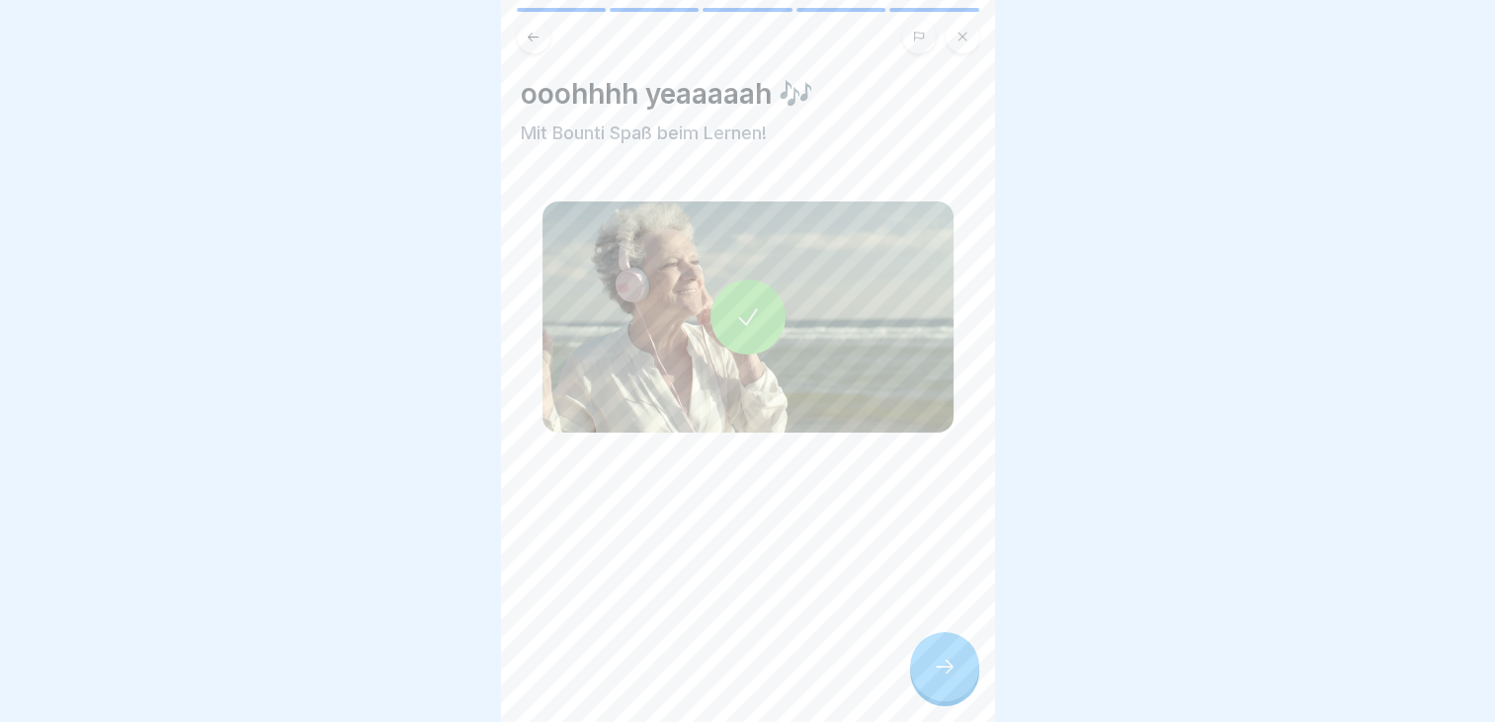
click at [930, 690] on div at bounding box center [944, 666] width 69 height 69
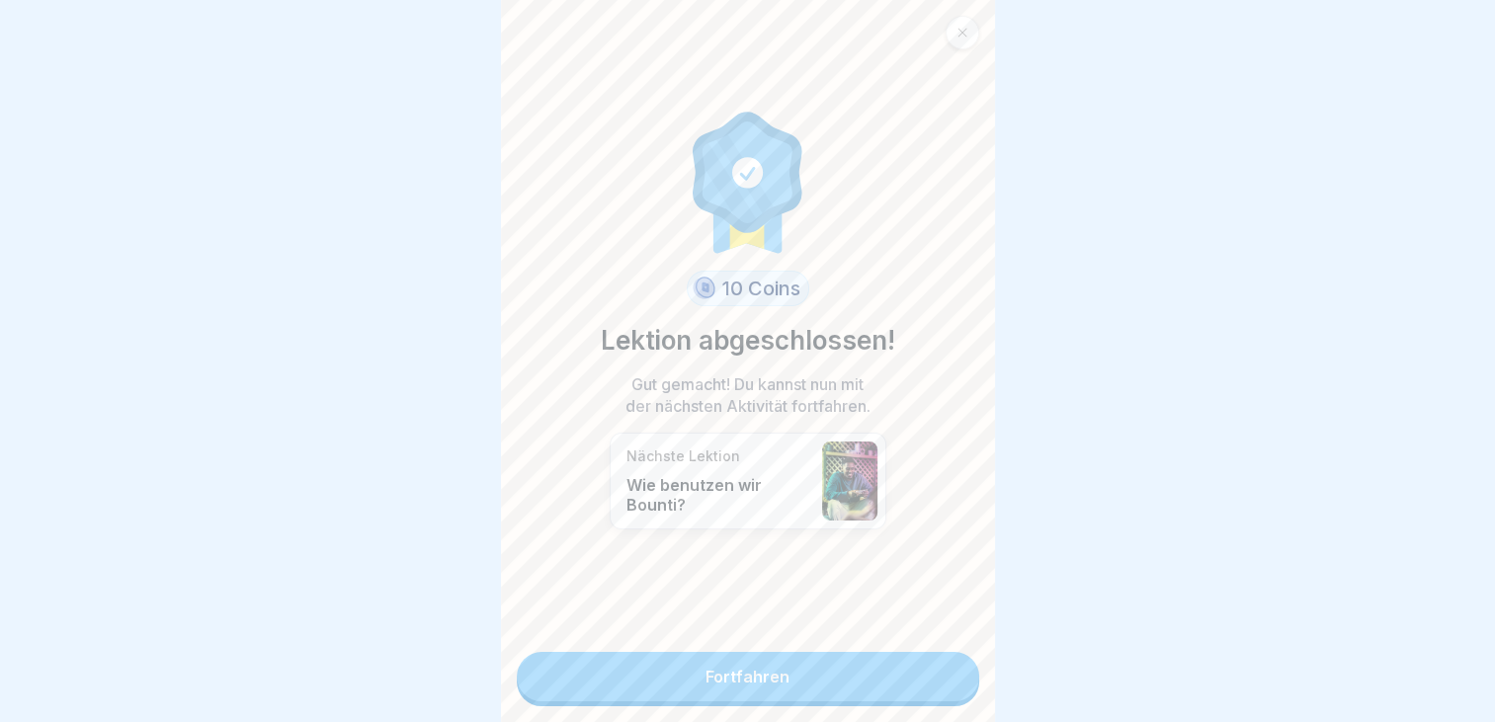
click at [761, 683] on link "Fortfahren" at bounding box center [748, 676] width 463 height 49
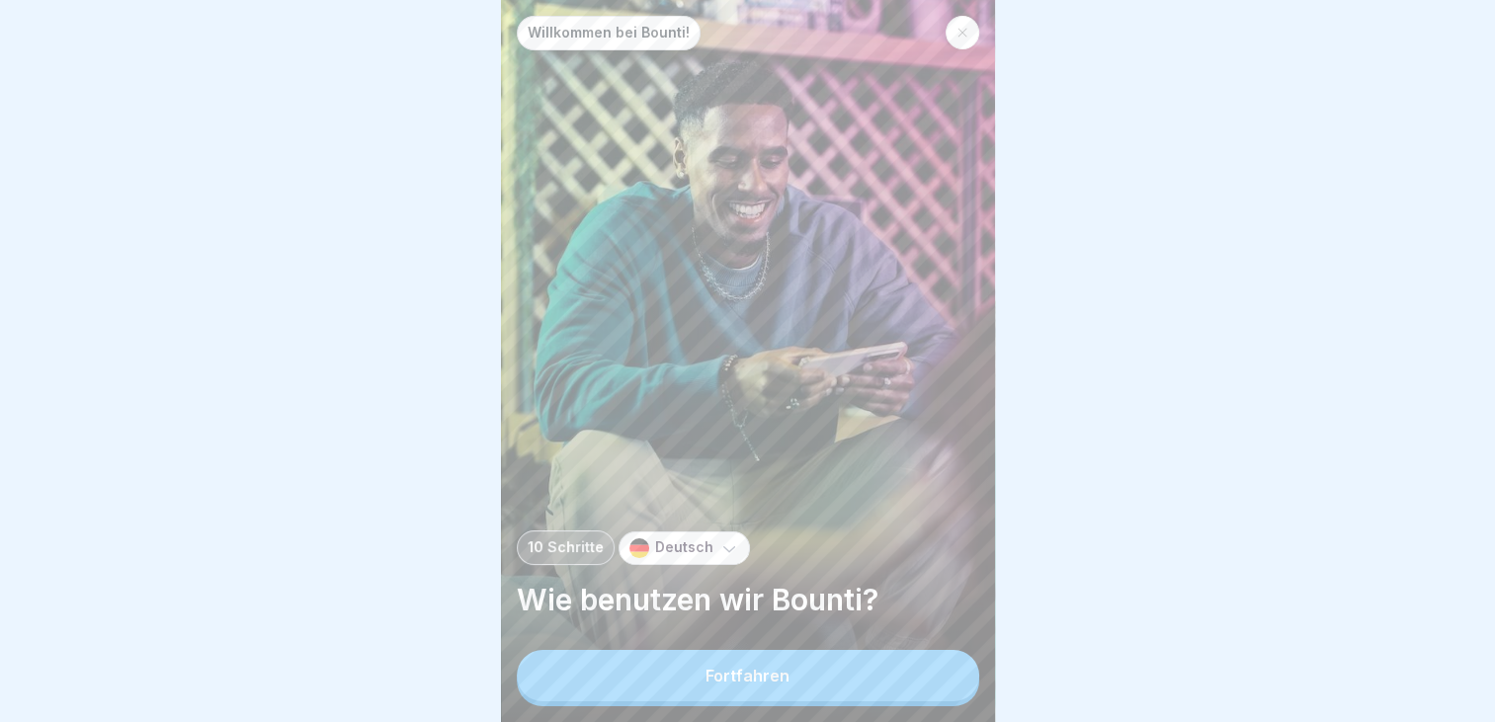
click at [831, 691] on button "Fortfahren" at bounding box center [748, 675] width 463 height 51
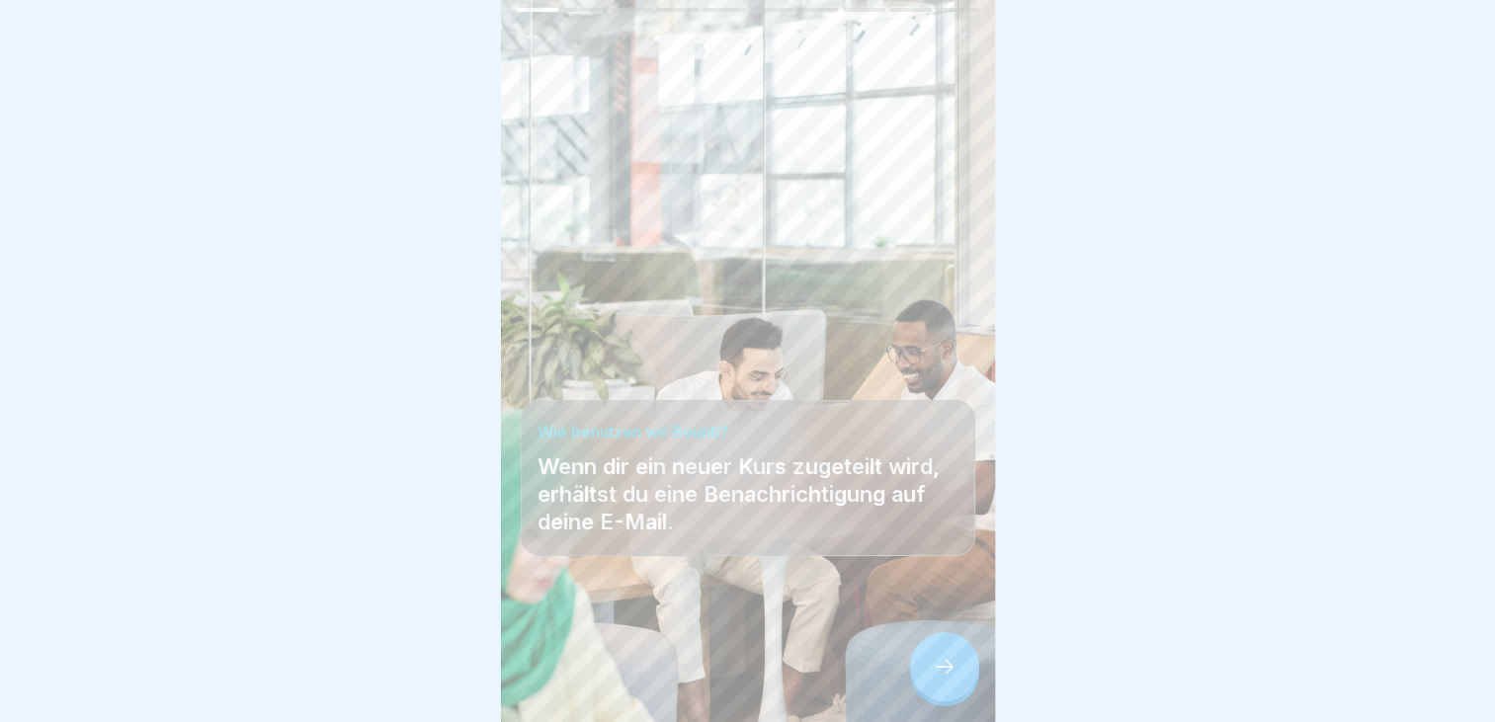
click at [963, 701] on div at bounding box center [944, 666] width 69 height 69
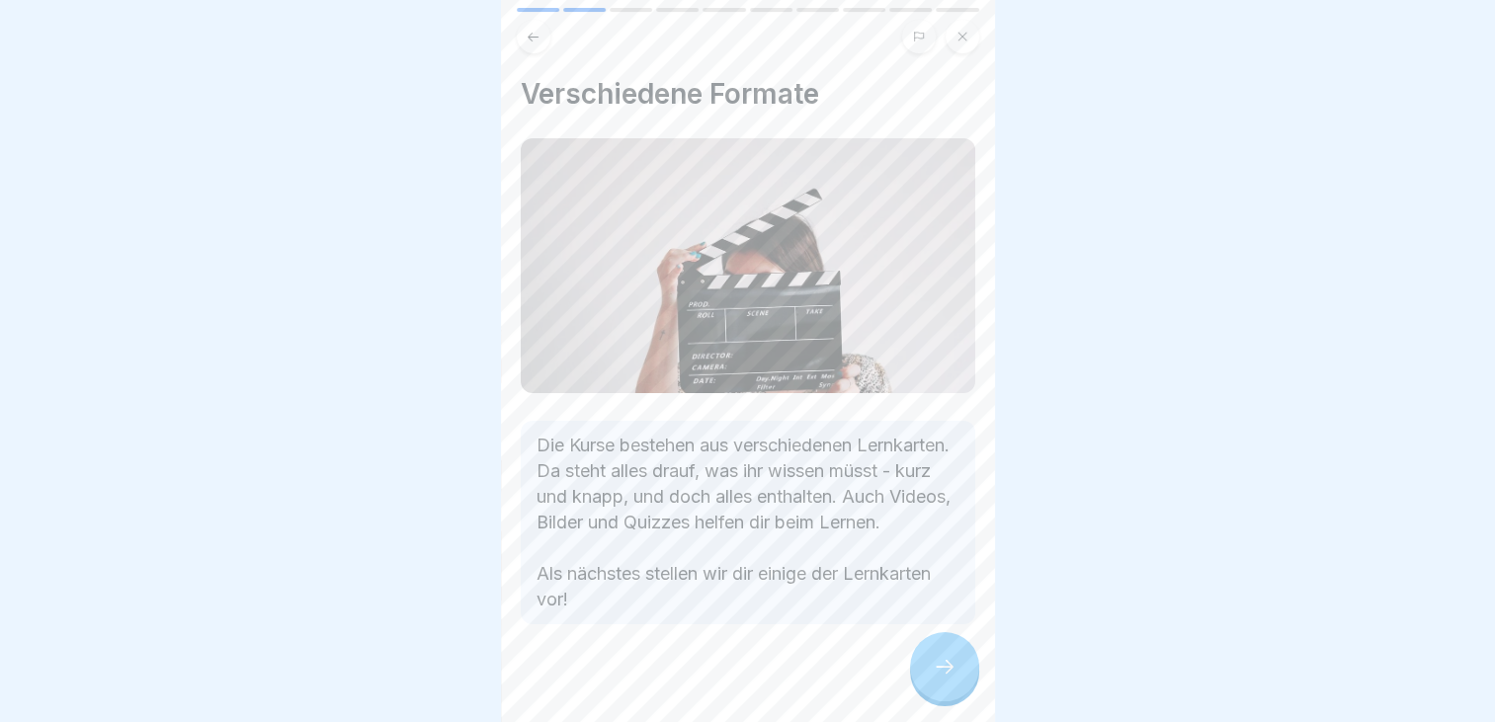
click at [936, 679] on icon at bounding box center [945, 667] width 24 height 24
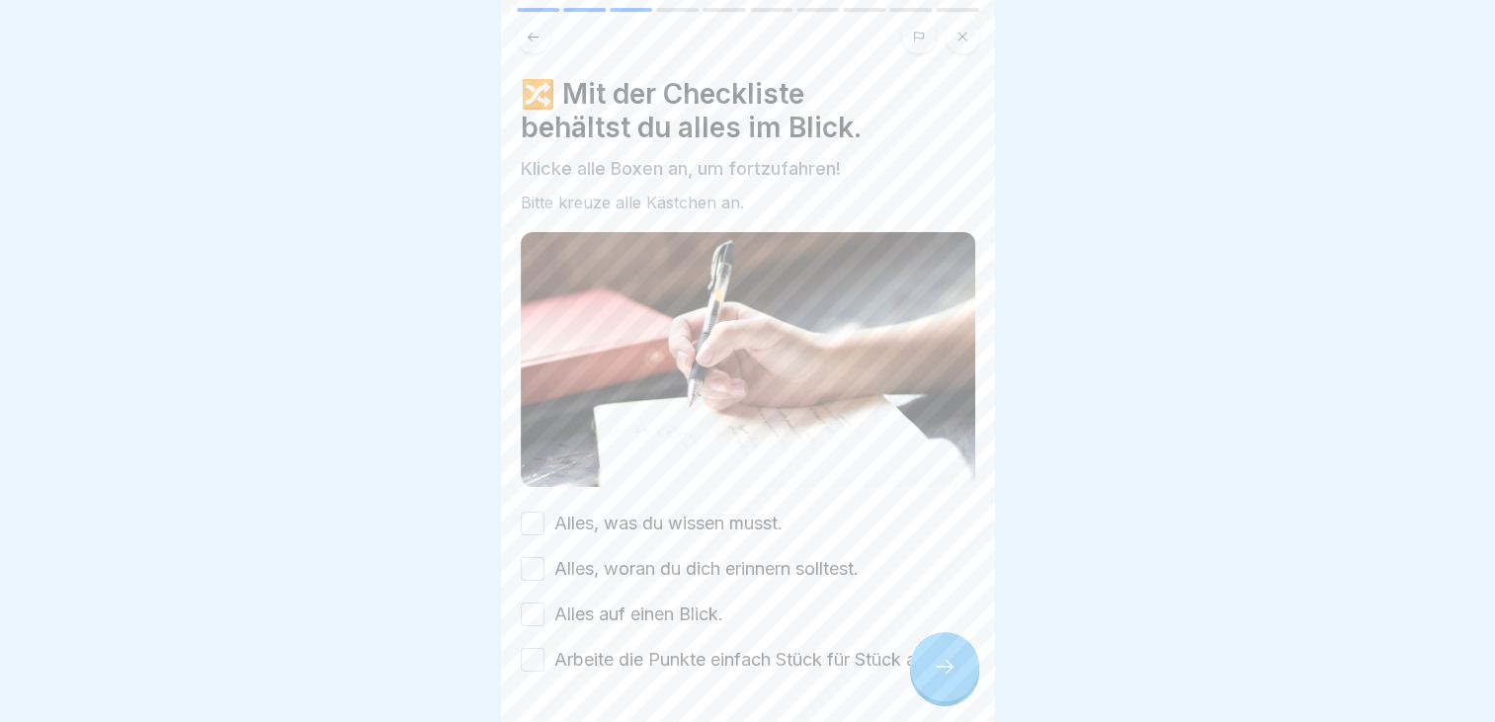
click at [532, 520] on button "Alles, was du wissen musst." at bounding box center [533, 524] width 24 height 24
click at [534, 557] on button "Alles, woran du dich erinnern solltest." at bounding box center [533, 569] width 24 height 24
click at [530, 607] on button "Alles auf einen Blick." at bounding box center [533, 615] width 24 height 24
click at [534, 651] on button "Arbeite die Punkte einfach Stück für Stück ab!" at bounding box center [533, 660] width 24 height 24
click at [917, 675] on div at bounding box center [944, 666] width 69 height 69
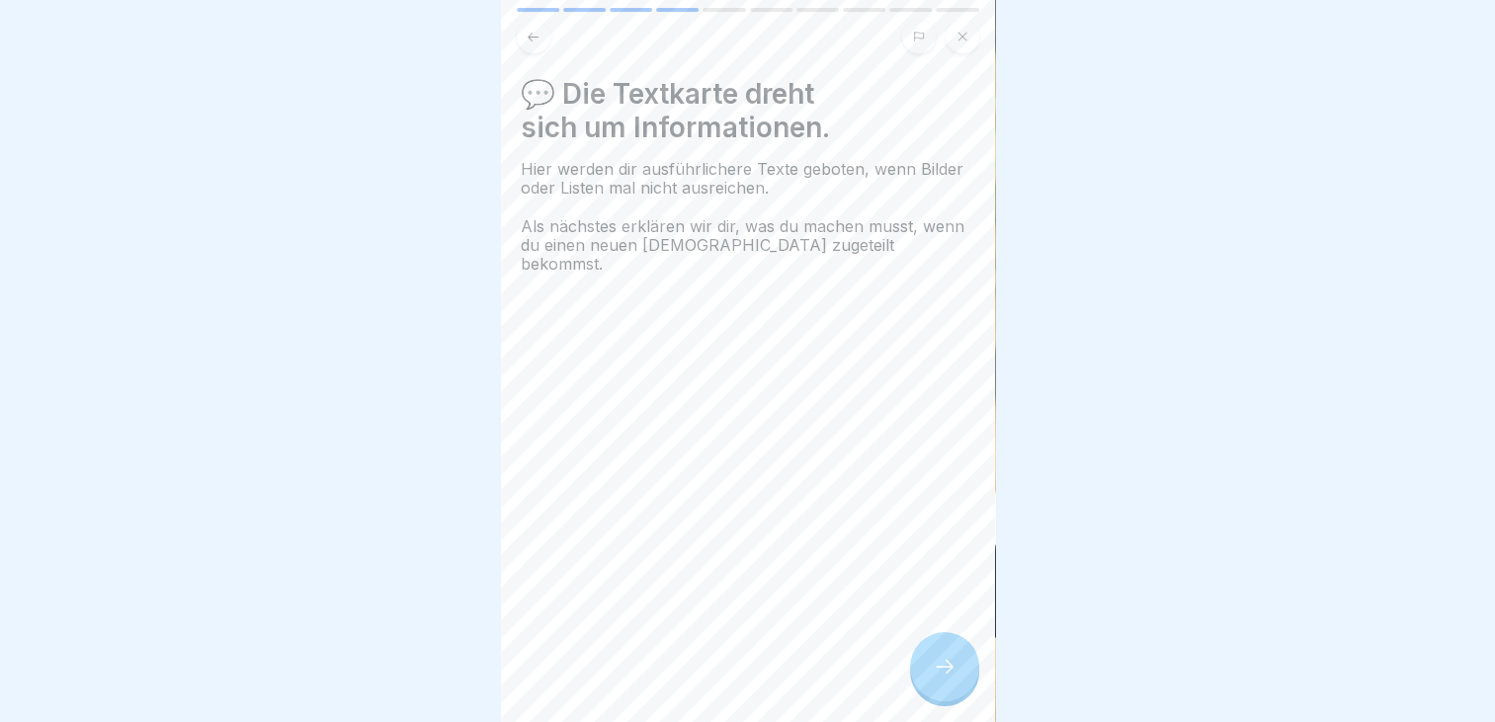
click at [936, 673] on icon at bounding box center [945, 667] width 24 height 24
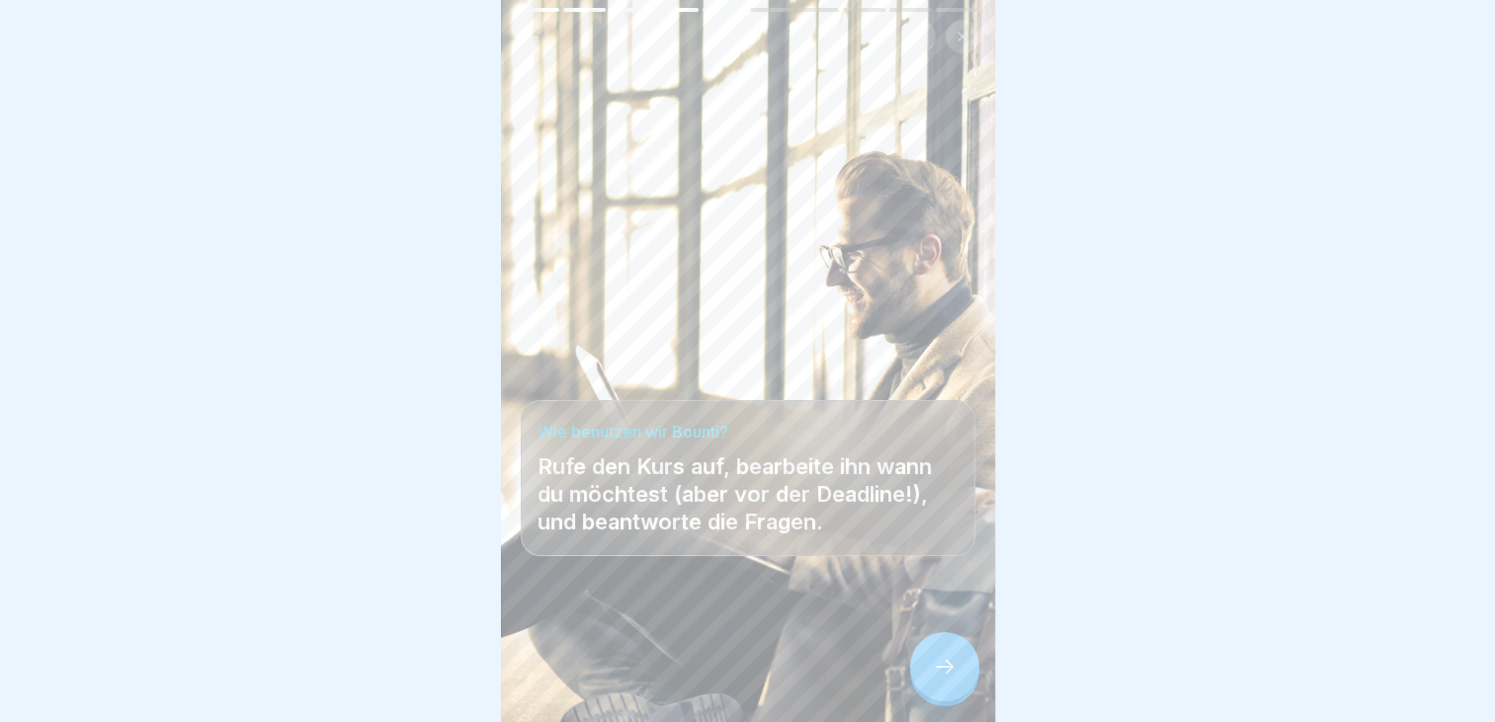
click at [935, 679] on icon at bounding box center [945, 667] width 24 height 24
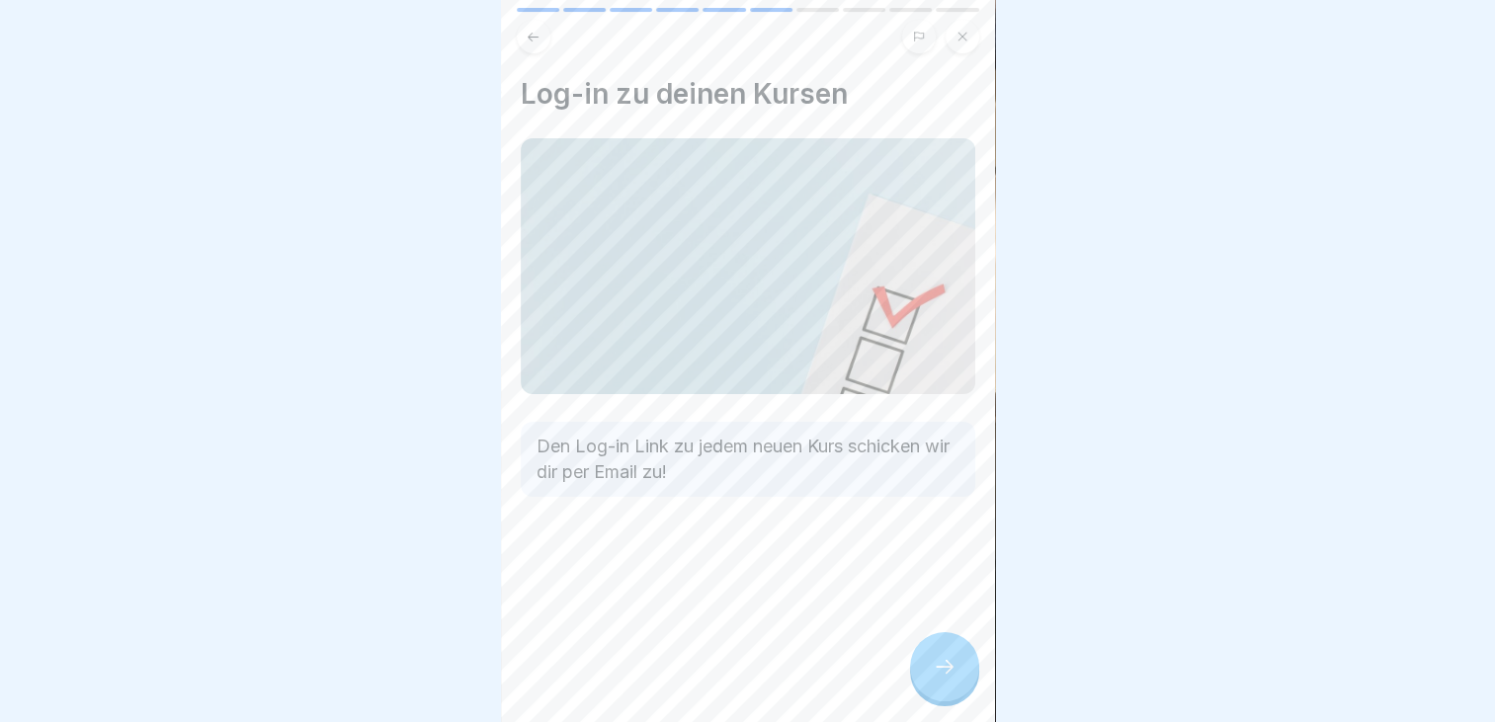
click at [935, 679] on icon at bounding box center [945, 667] width 24 height 24
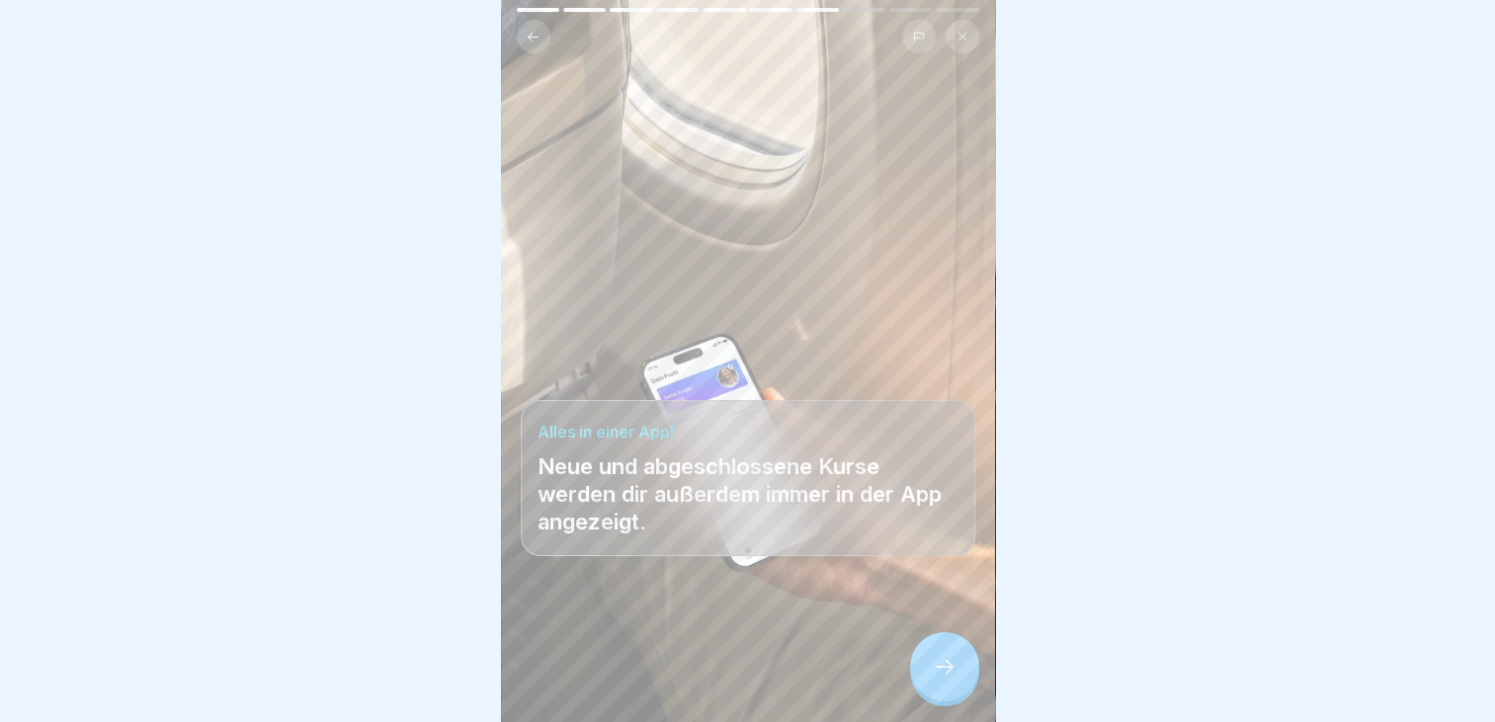
click at [935, 679] on icon at bounding box center [945, 667] width 24 height 24
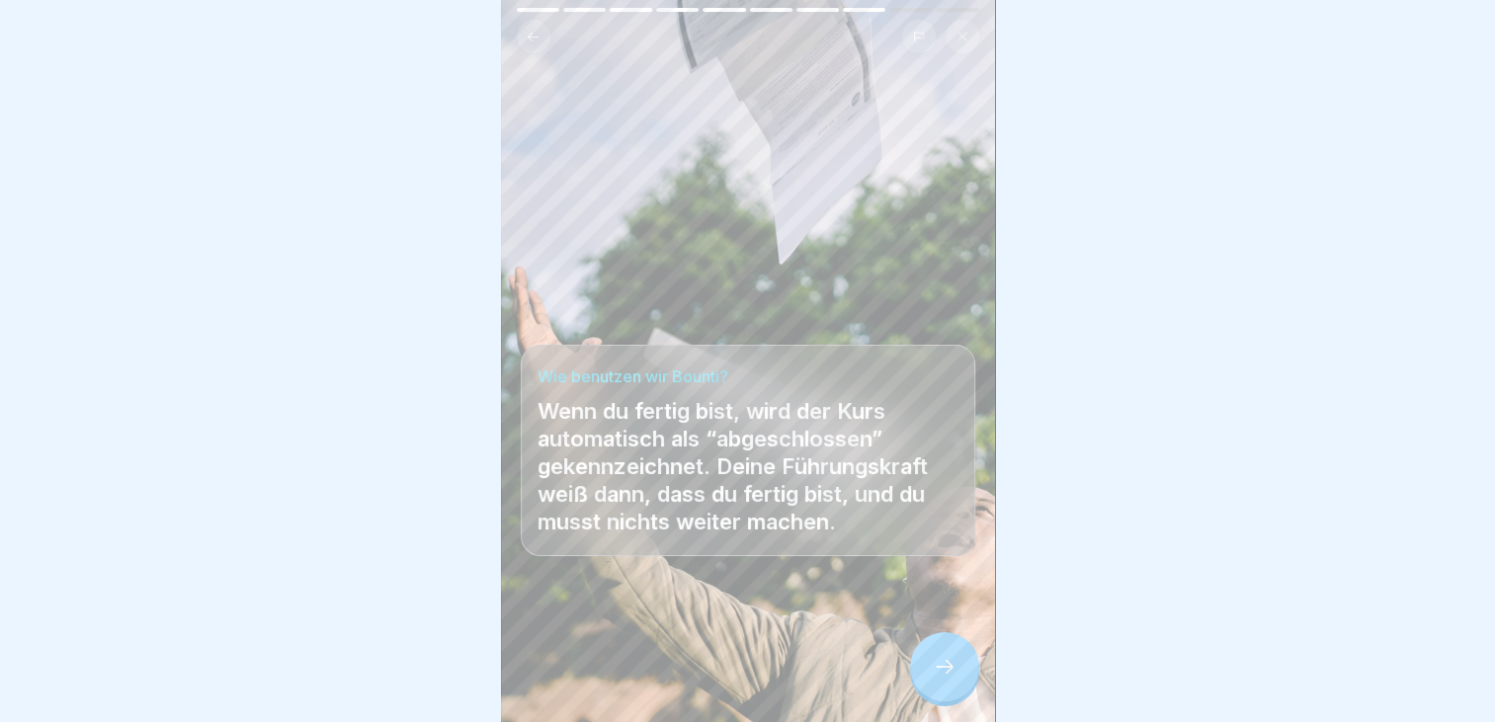
click at [935, 679] on icon at bounding box center [945, 667] width 24 height 24
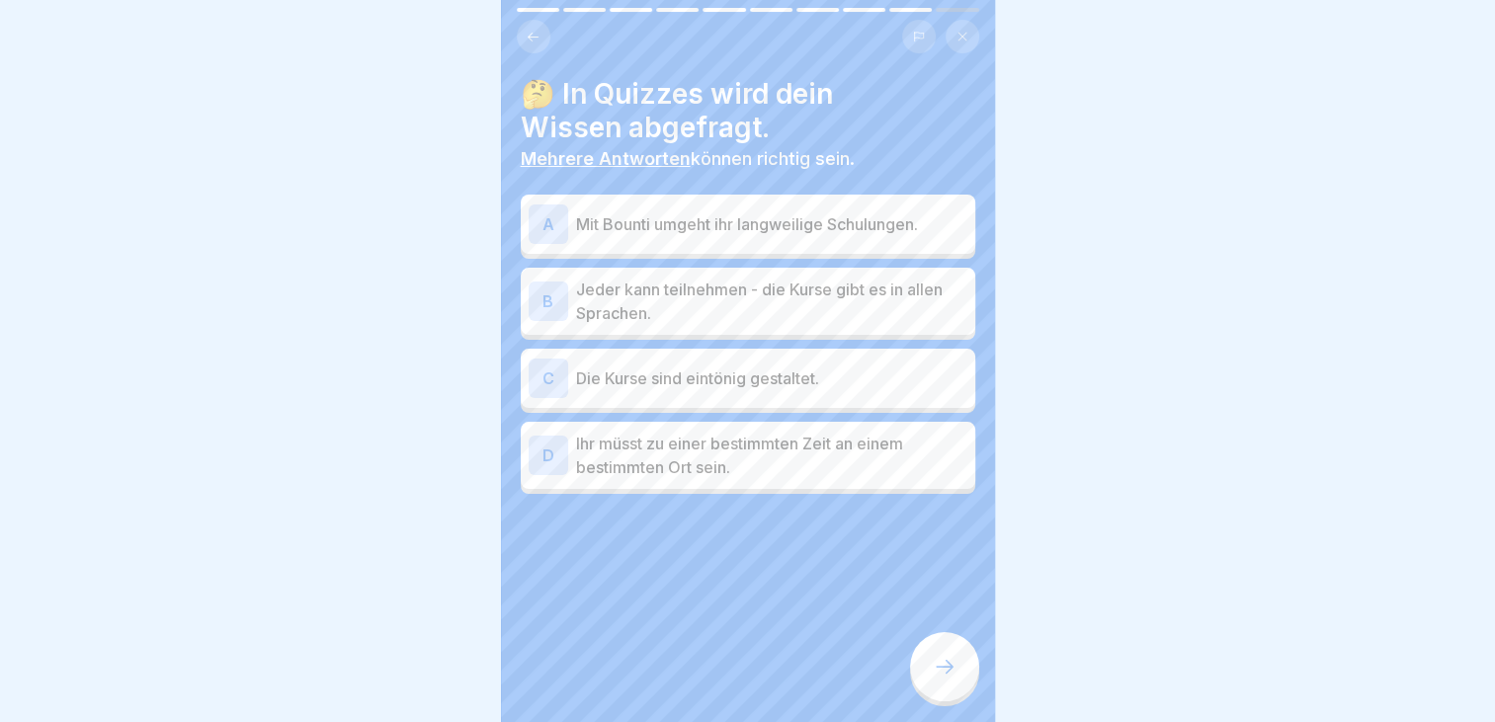
click at [647, 221] on p "Mit Bounti umgeht ihr langweilige Schulungen." at bounding box center [771, 224] width 391 height 24
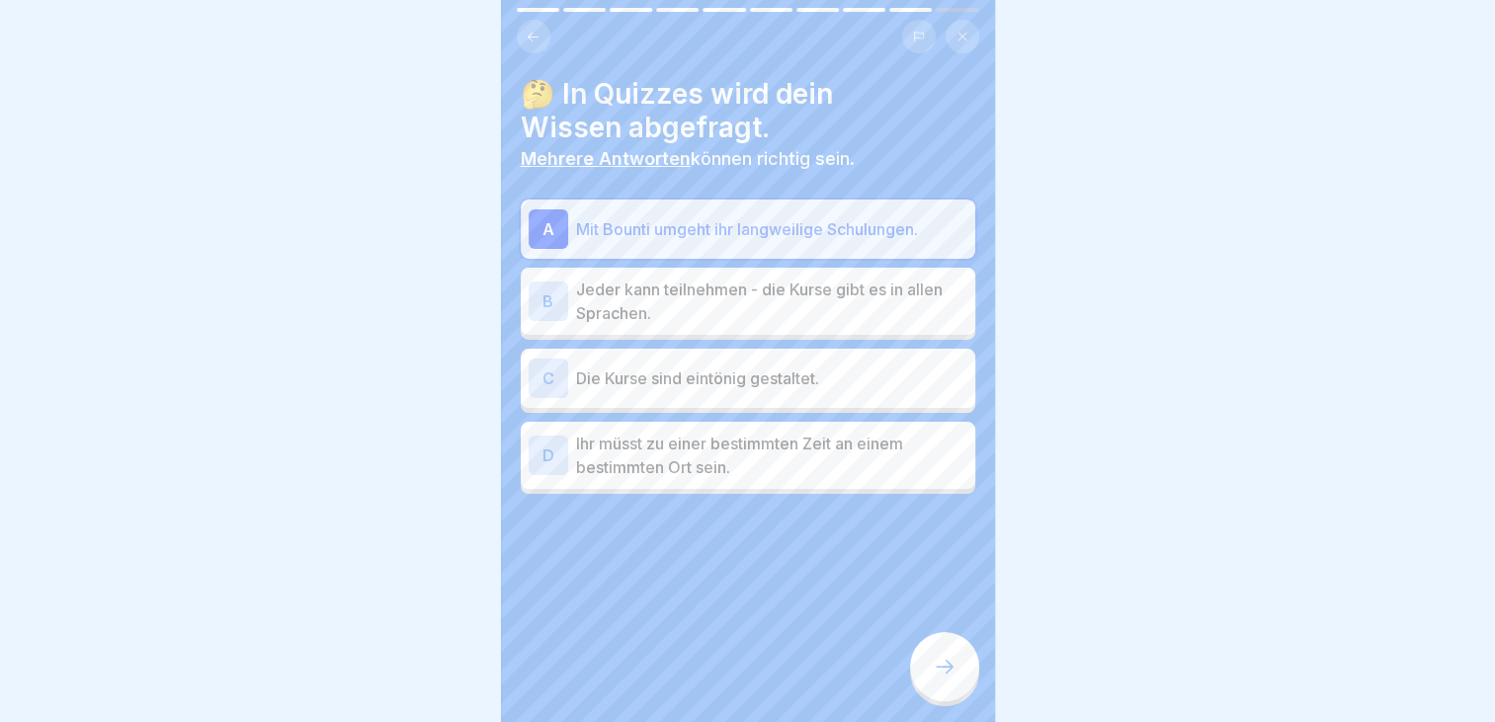
click at [634, 302] on p "Jeder kann teilnehmen - die Kurse gibt es in allen Sprachen." at bounding box center [771, 301] width 391 height 47
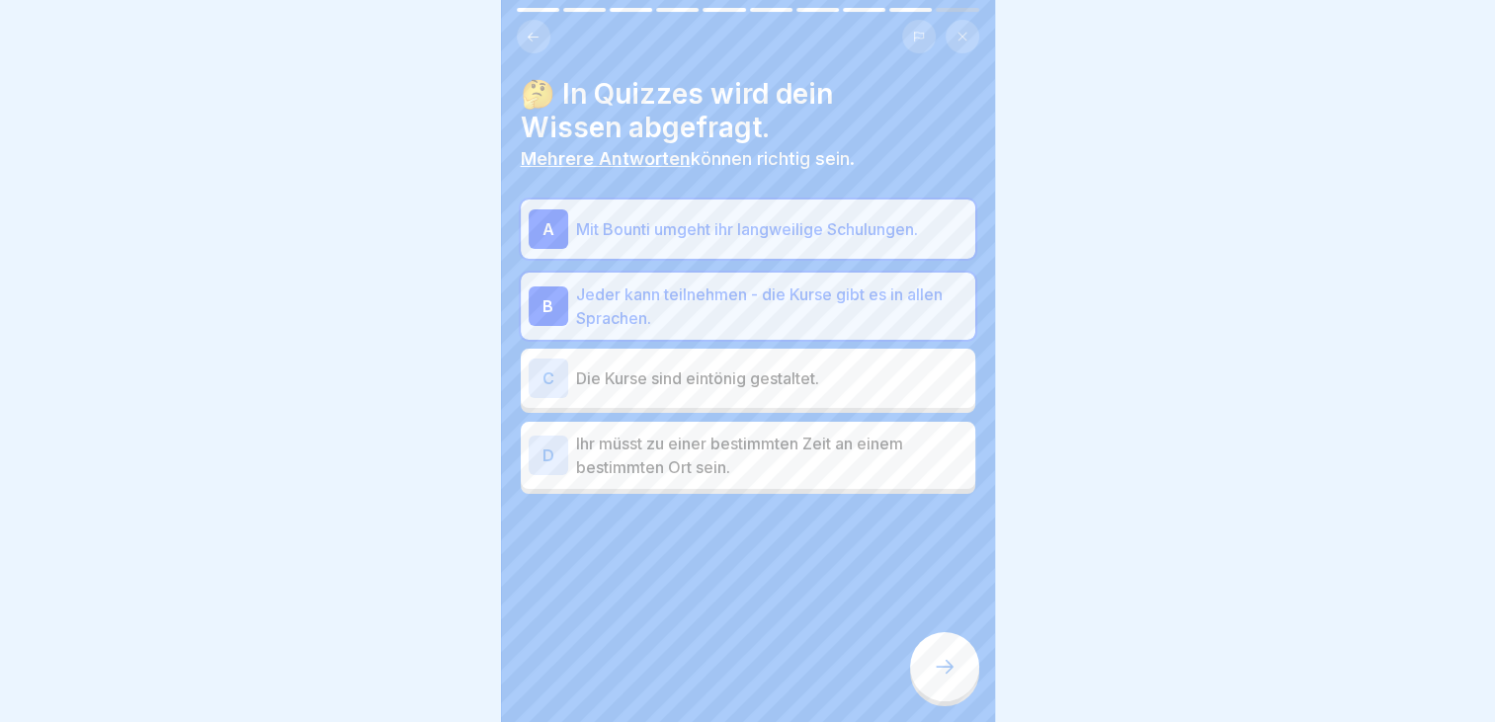
click at [936, 674] on icon at bounding box center [945, 667] width 24 height 24
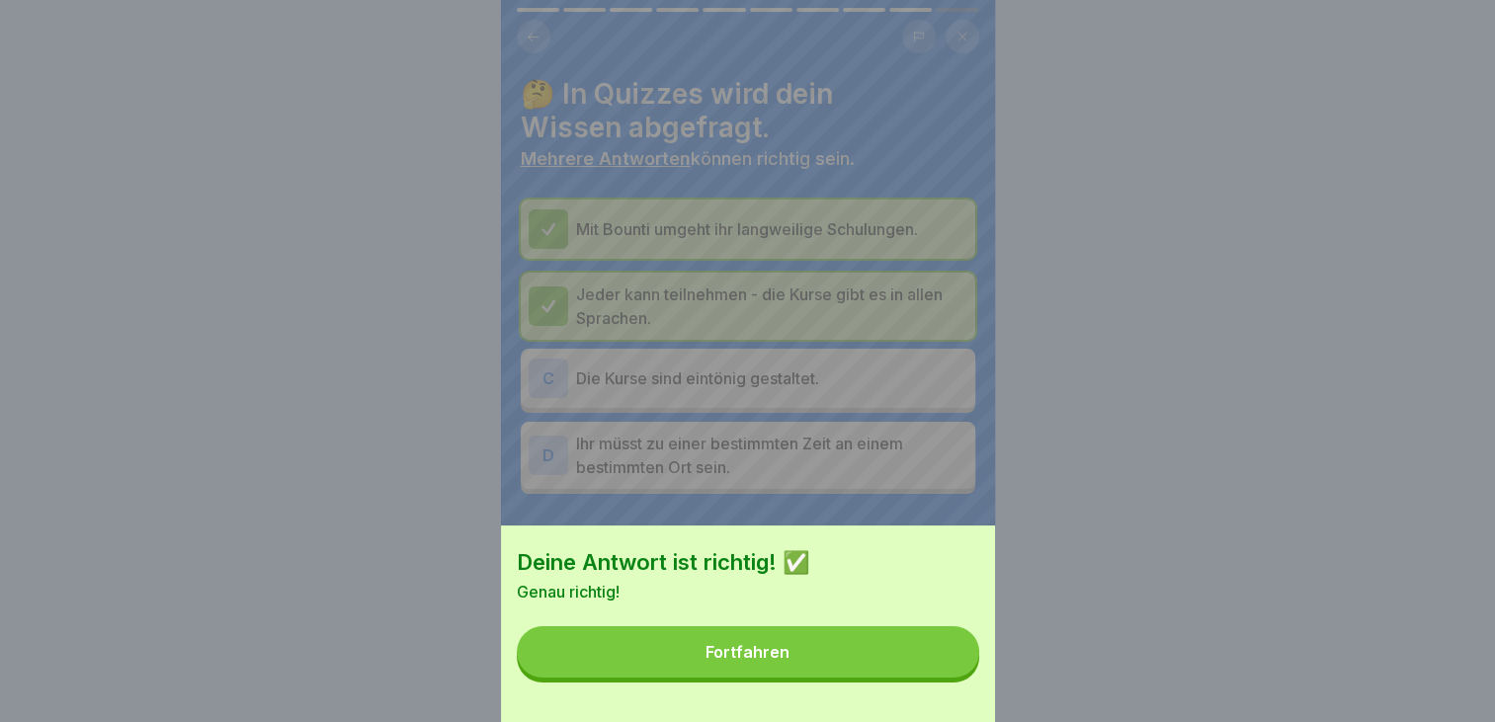
click at [816, 669] on button "Fortfahren" at bounding box center [748, 652] width 463 height 51
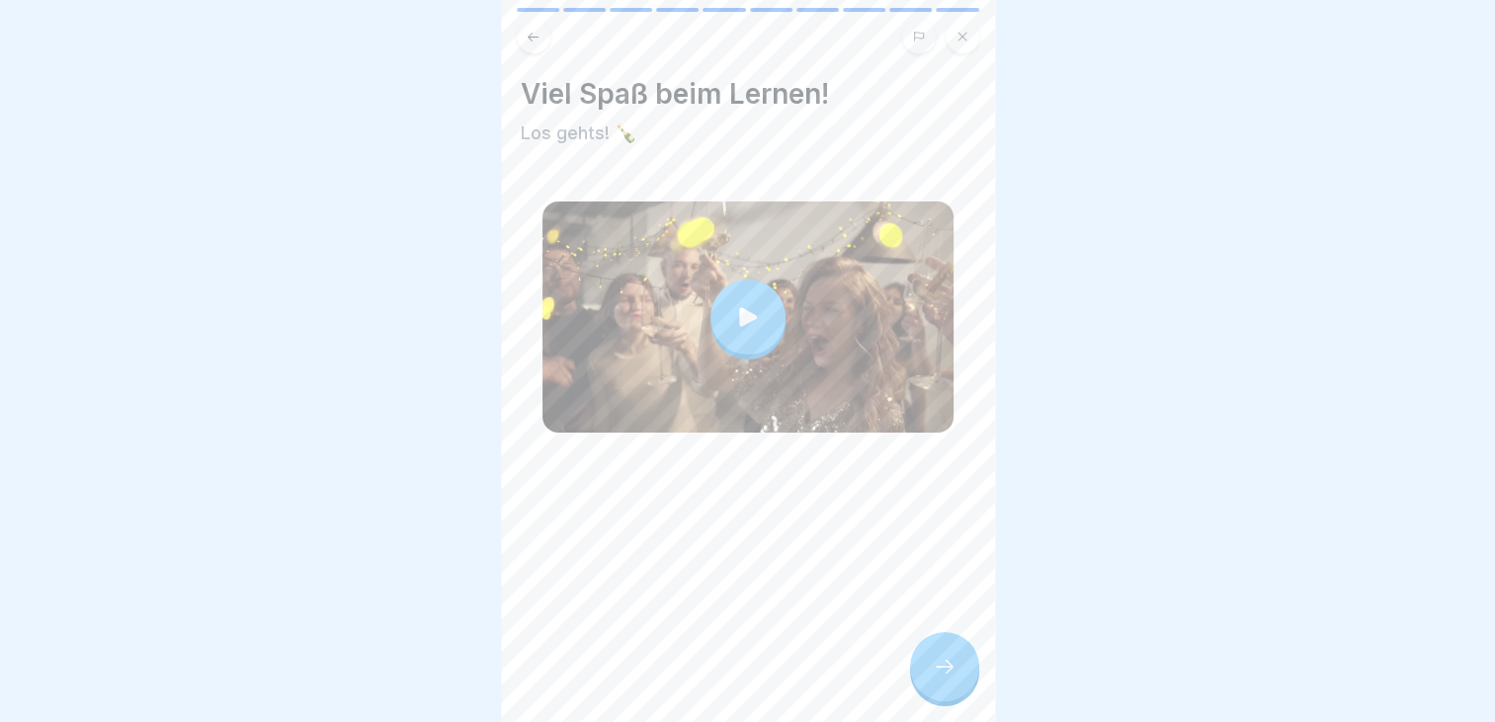
click at [739, 318] on icon at bounding box center [748, 316] width 18 height 19
click at [960, 691] on div at bounding box center [944, 666] width 69 height 69
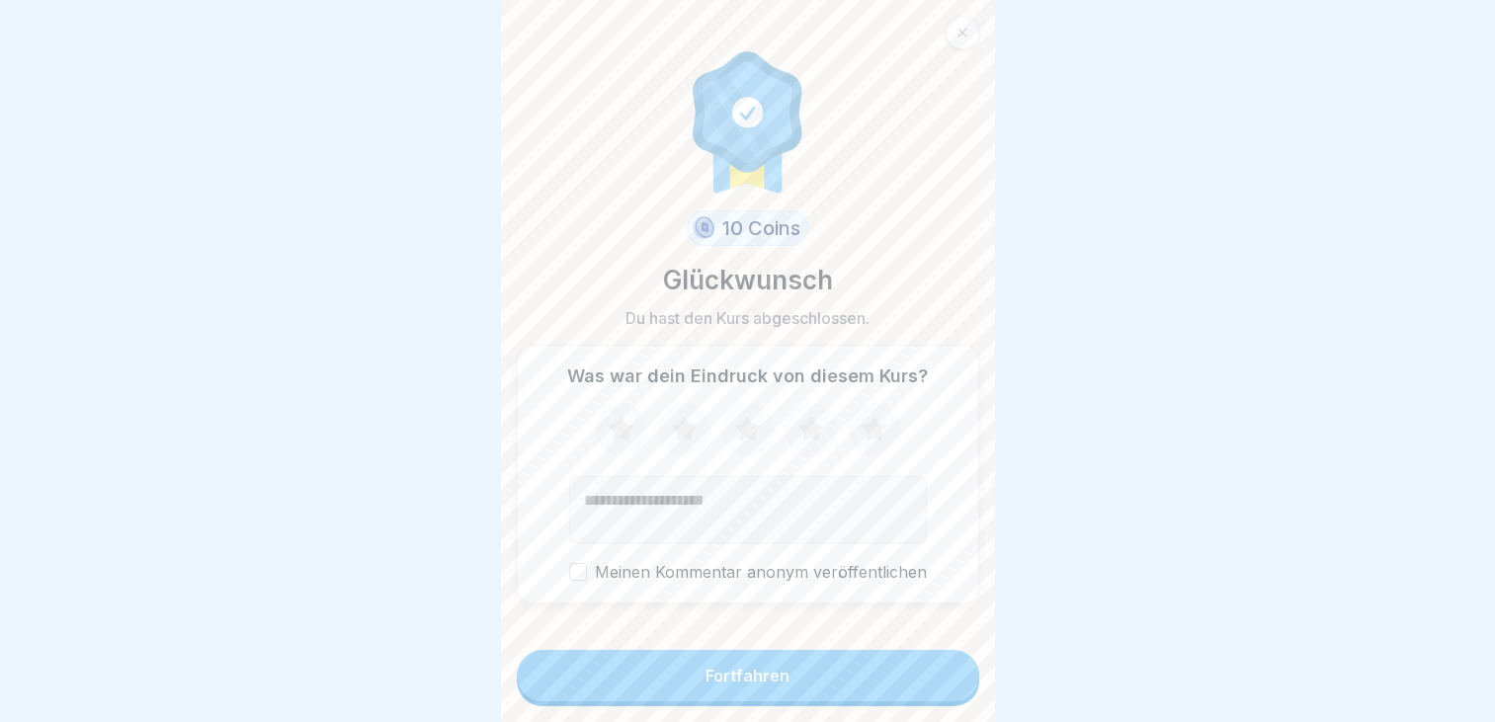
click at [862, 439] on icon at bounding box center [874, 428] width 26 height 25
click at [696, 702] on button "Fortfahren" at bounding box center [748, 675] width 463 height 51
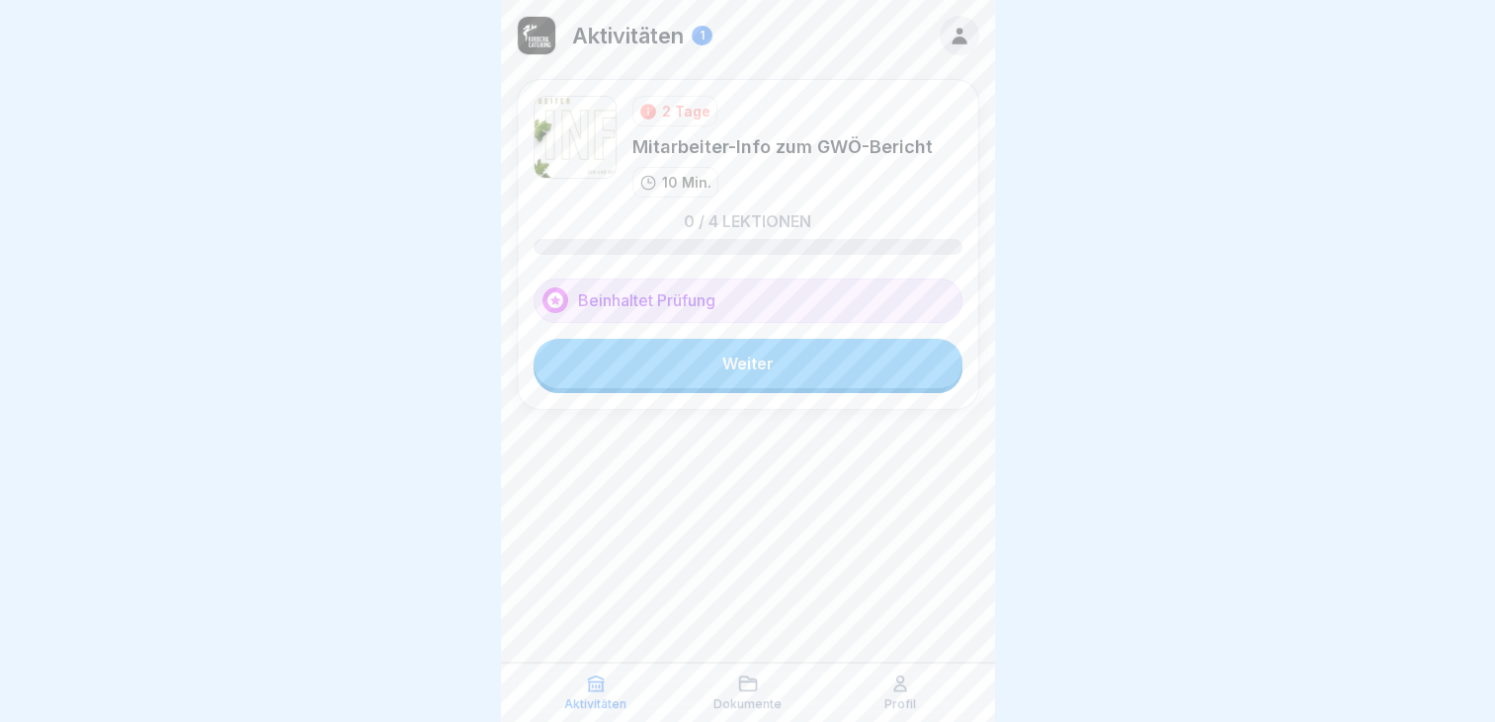
click at [715, 698] on p "Dokumente" at bounding box center [748, 705] width 68 height 14
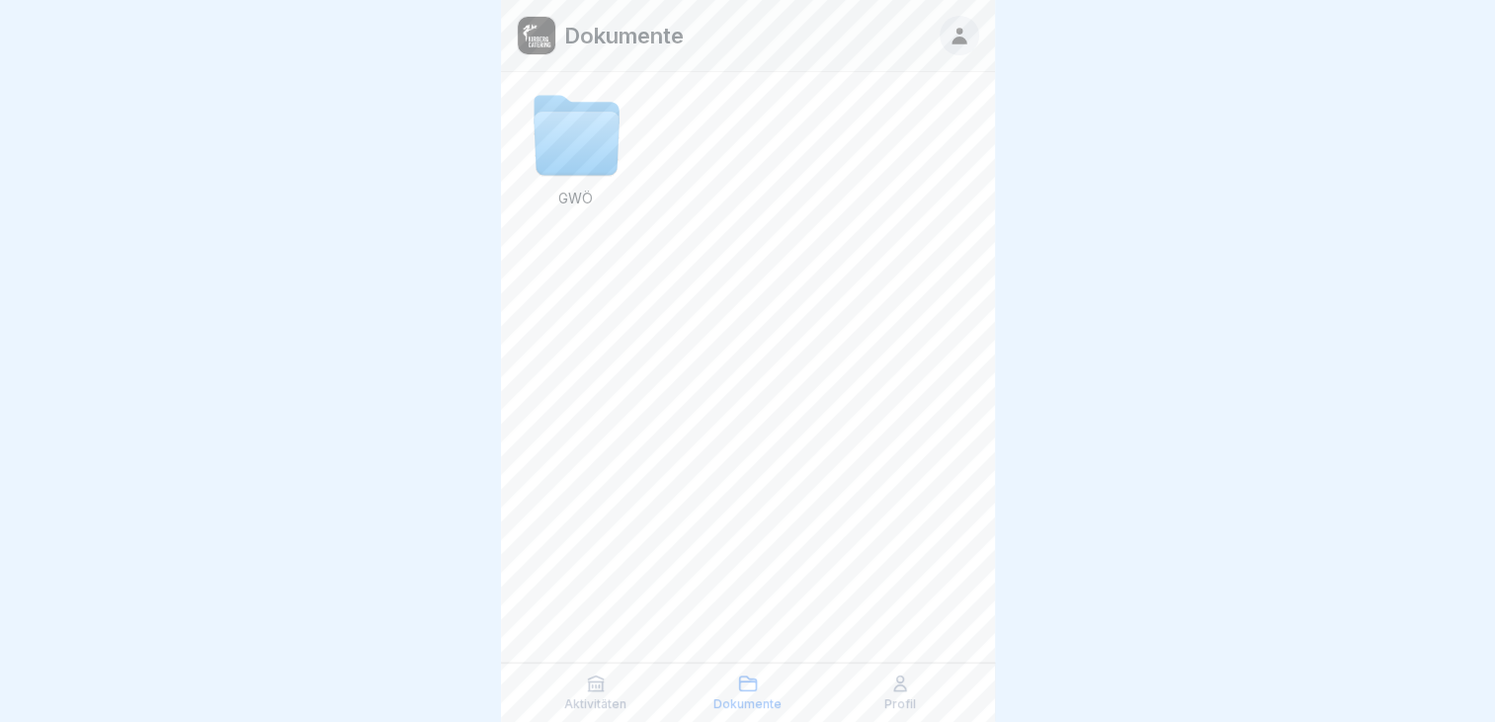
click at [909, 694] on div "Profil" at bounding box center [900, 693] width 142 height 38
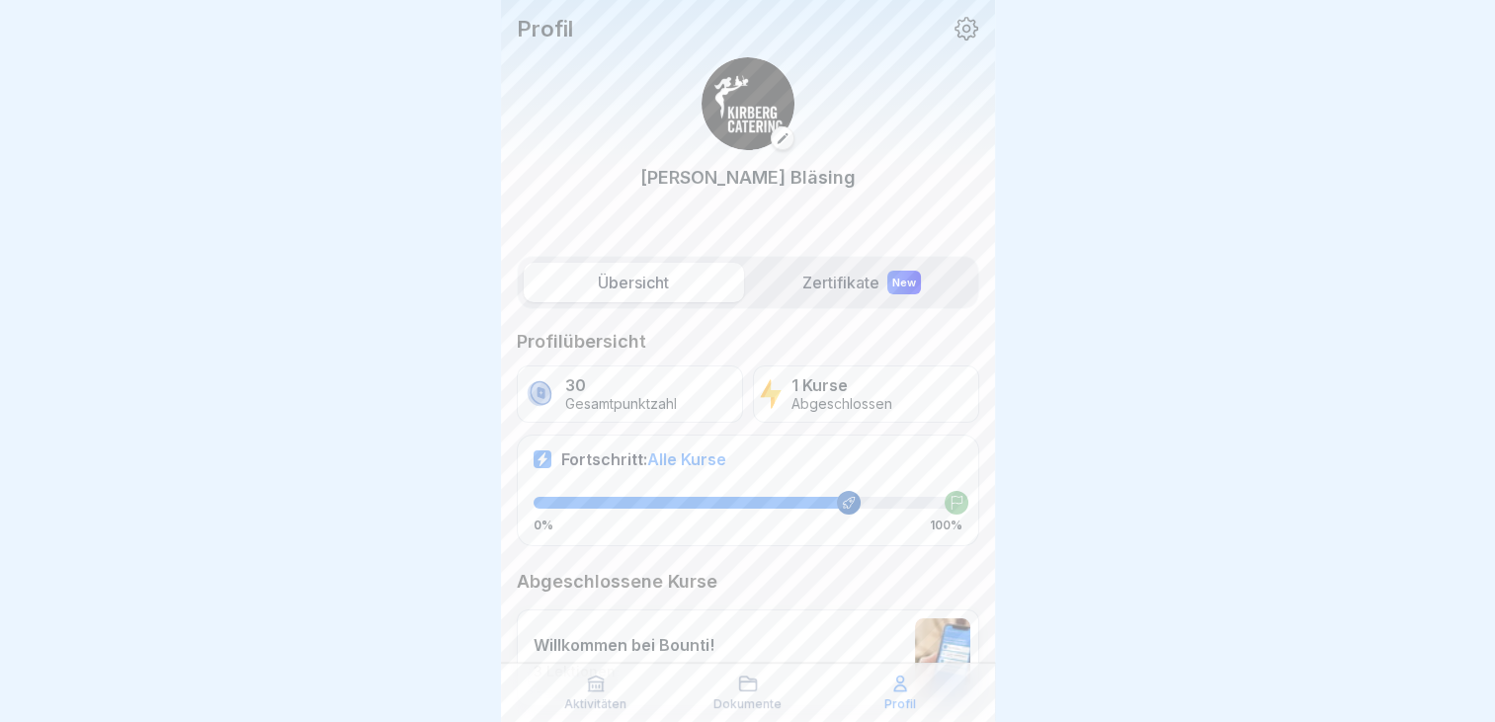
click at [954, 30] on icon at bounding box center [967, 29] width 26 height 26
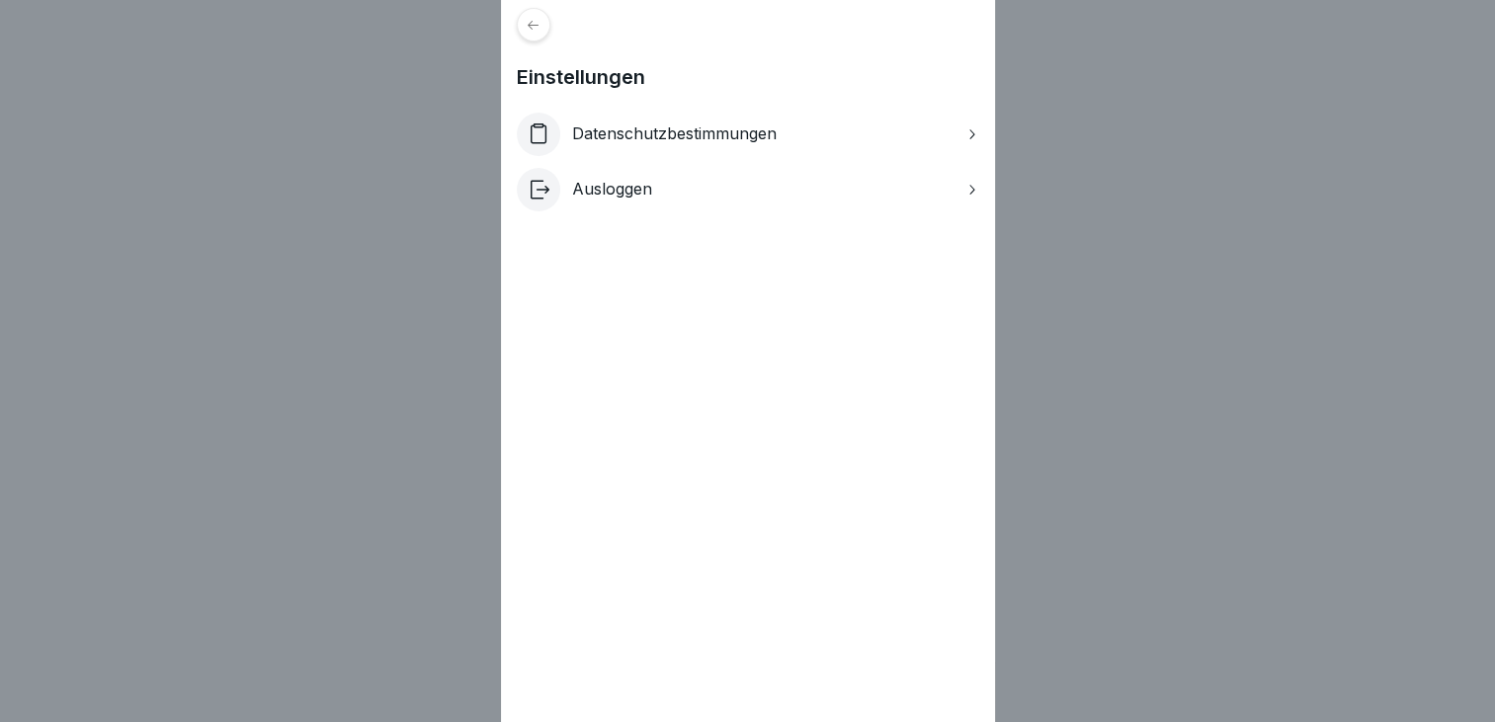
click at [625, 192] on p "Ausloggen" at bounding box center [612, 189] width 80 height 19
